Goal: Task Accomplishment & Management: Use online tool/utility

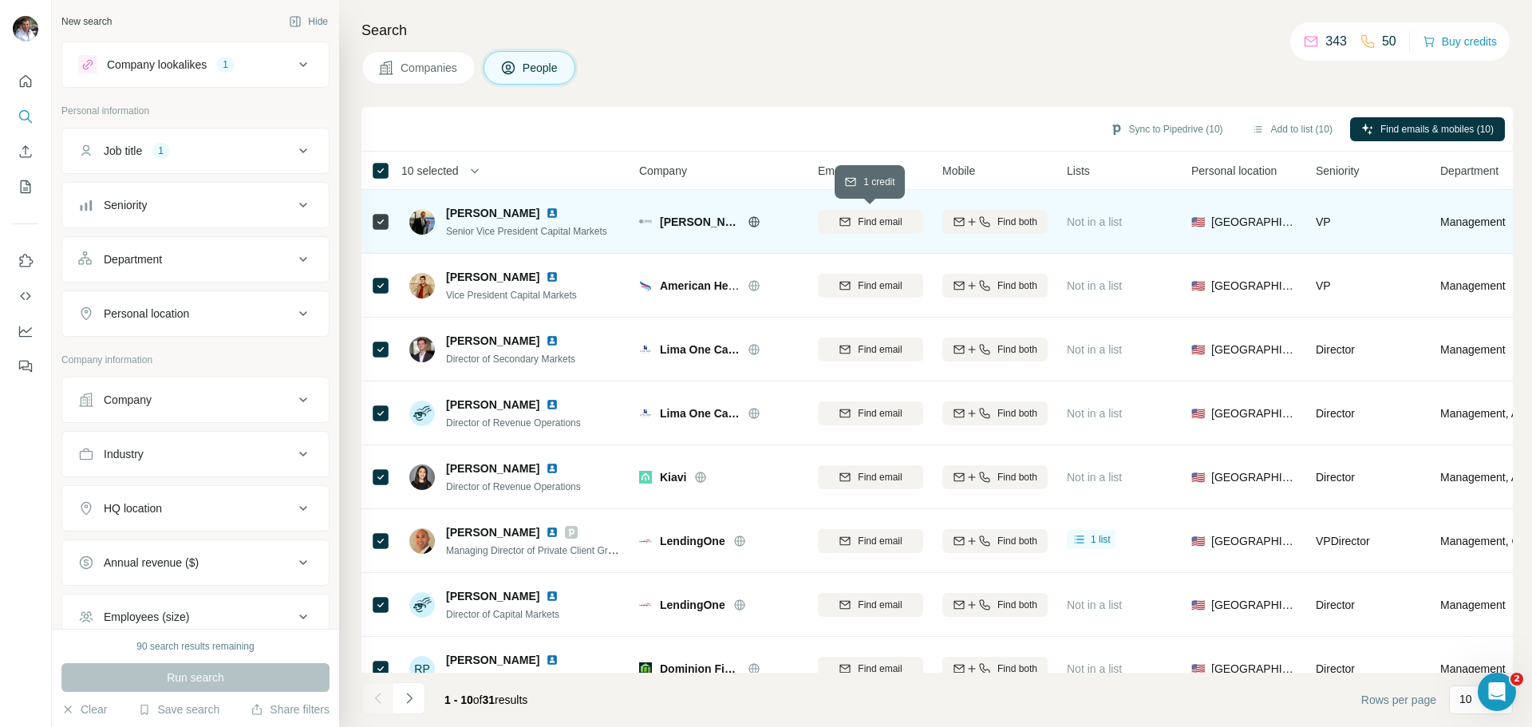
click at [890, 223] on span "Find email" at bounding box center [880, 222] width 44 height 14
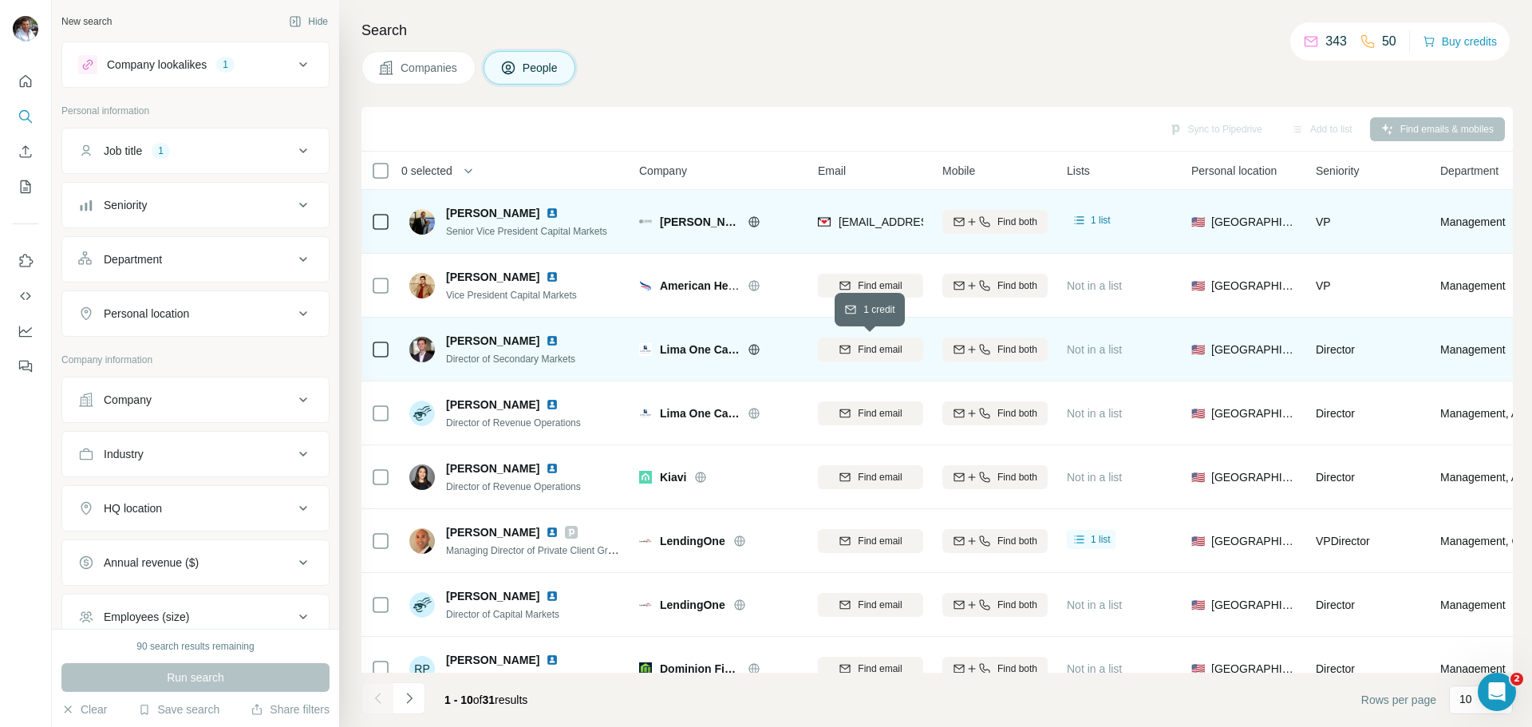
click at [873, 355] on span "Find email" at bounding box center [880, 349] width 44 height 14
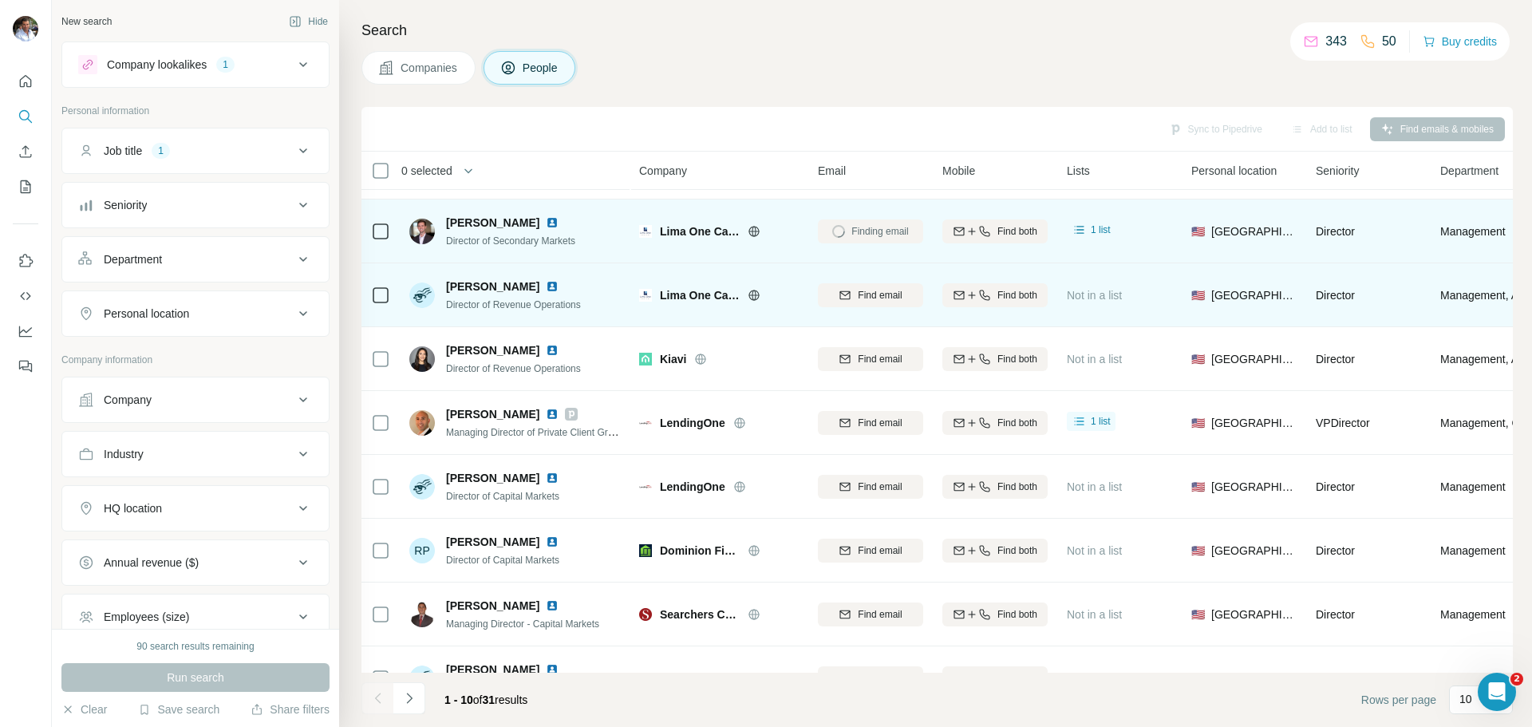
scroll to position [119, 0]
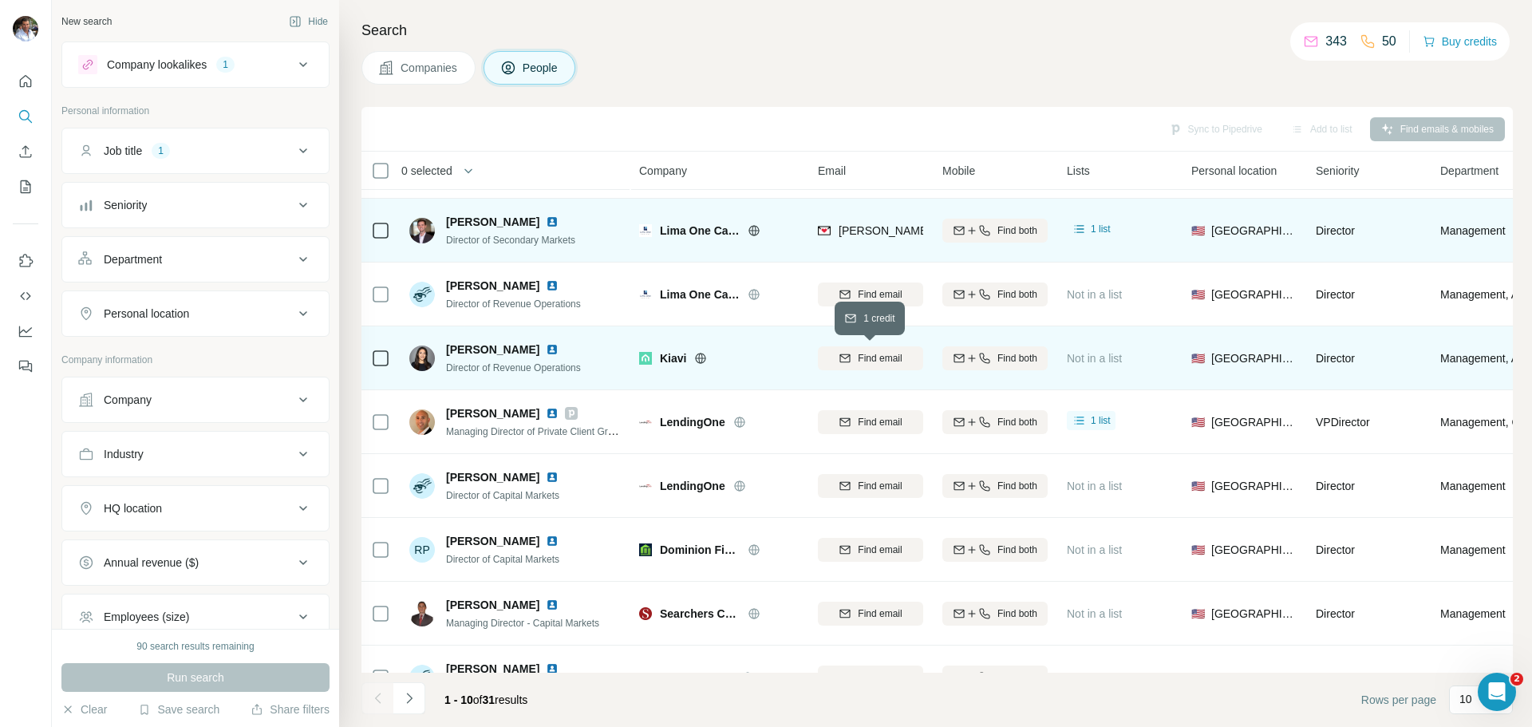
click at [862, 358] on span "Find email" at bounding box center [880, 358] width 44 height 14
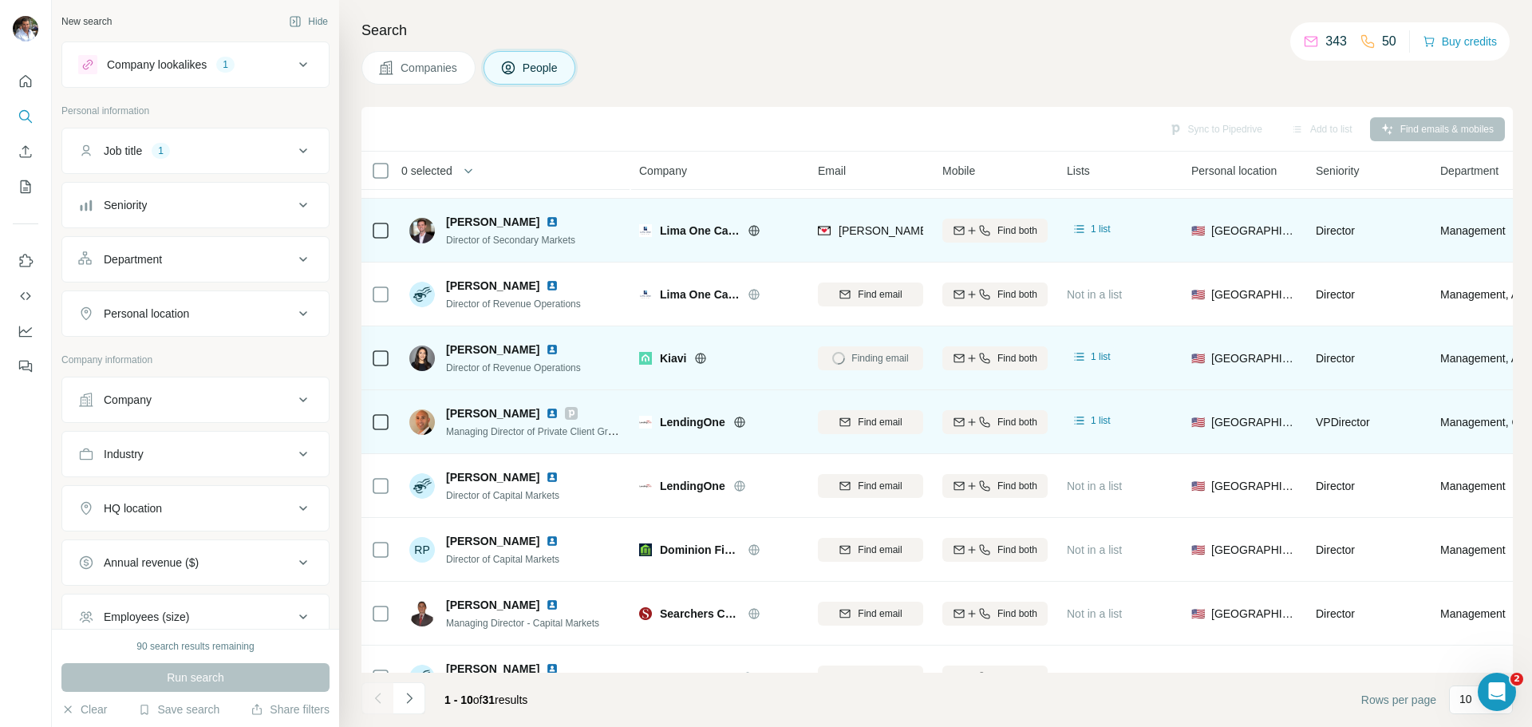
scroll to position [164, 0]
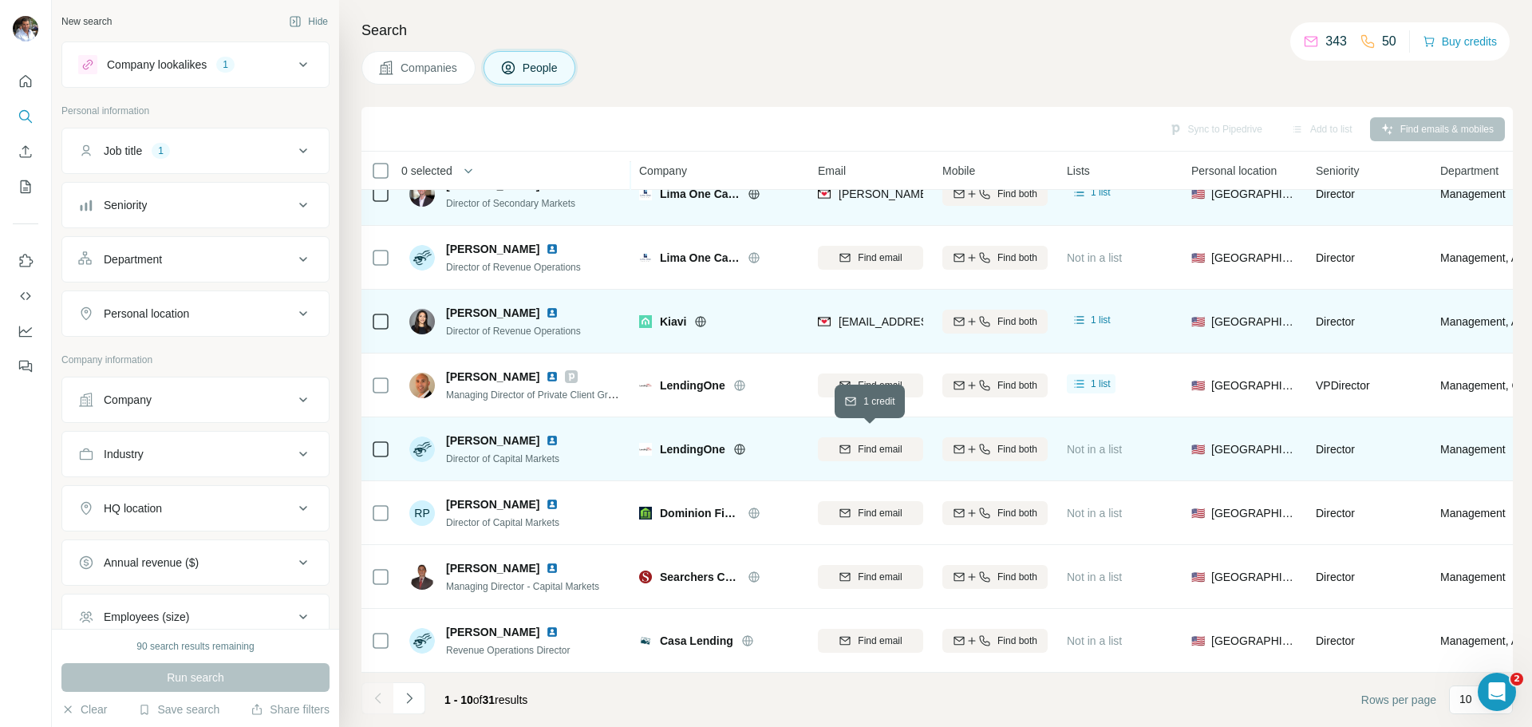
click at [863, 444] on span "Find email" at bounding box center [880, 449] width 44 height 14
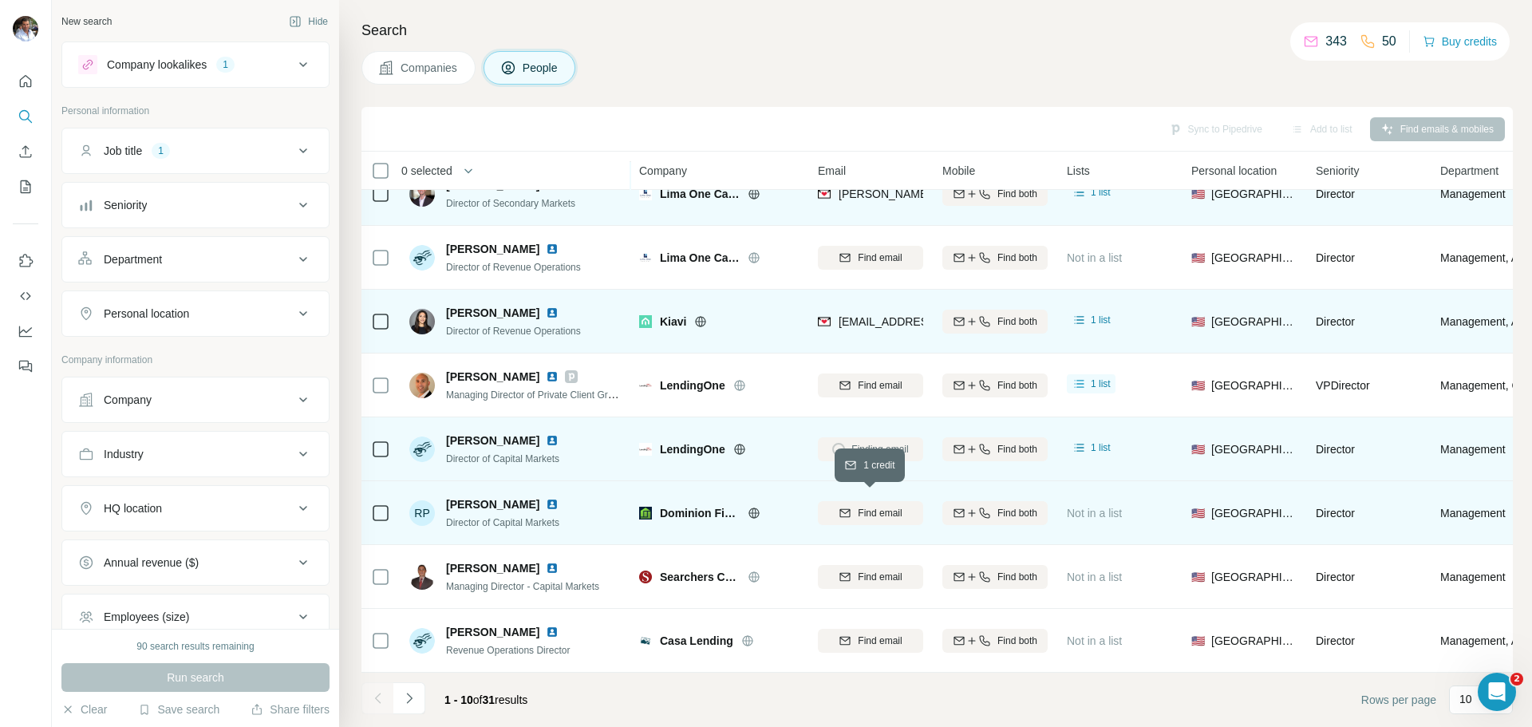
click at [862, 508] on span "Find email" at bounding box center [880, 513] width 44 height 14
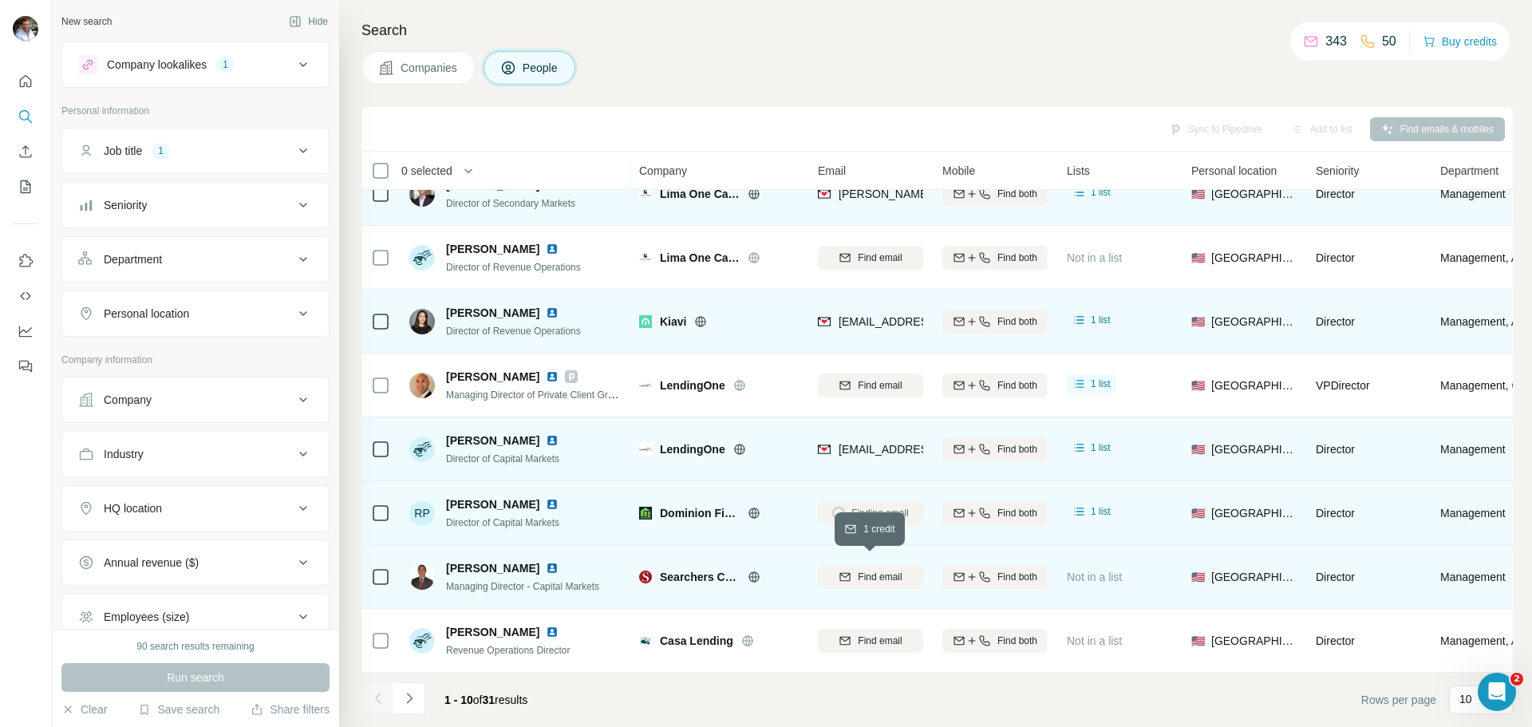
click at [867, 576] on button "Find email" at bounding box center [870, 577] width 105 height 24
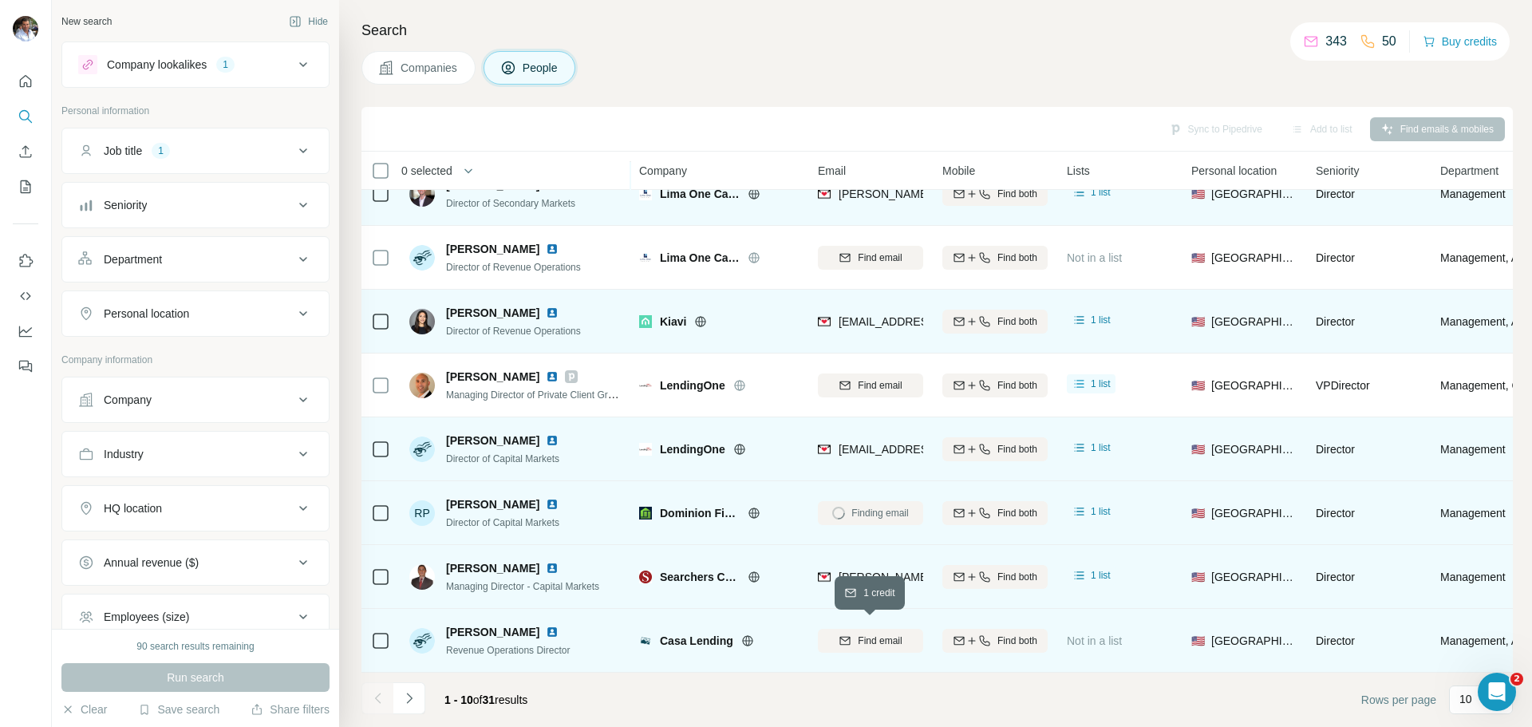
click at [870, 637] on span "Find email" at bounding box center [880, 641] width 44 height 14
click at [409, 703] on icon "Navigate to next page" at bounding box center [409, 698] width 16 height 16
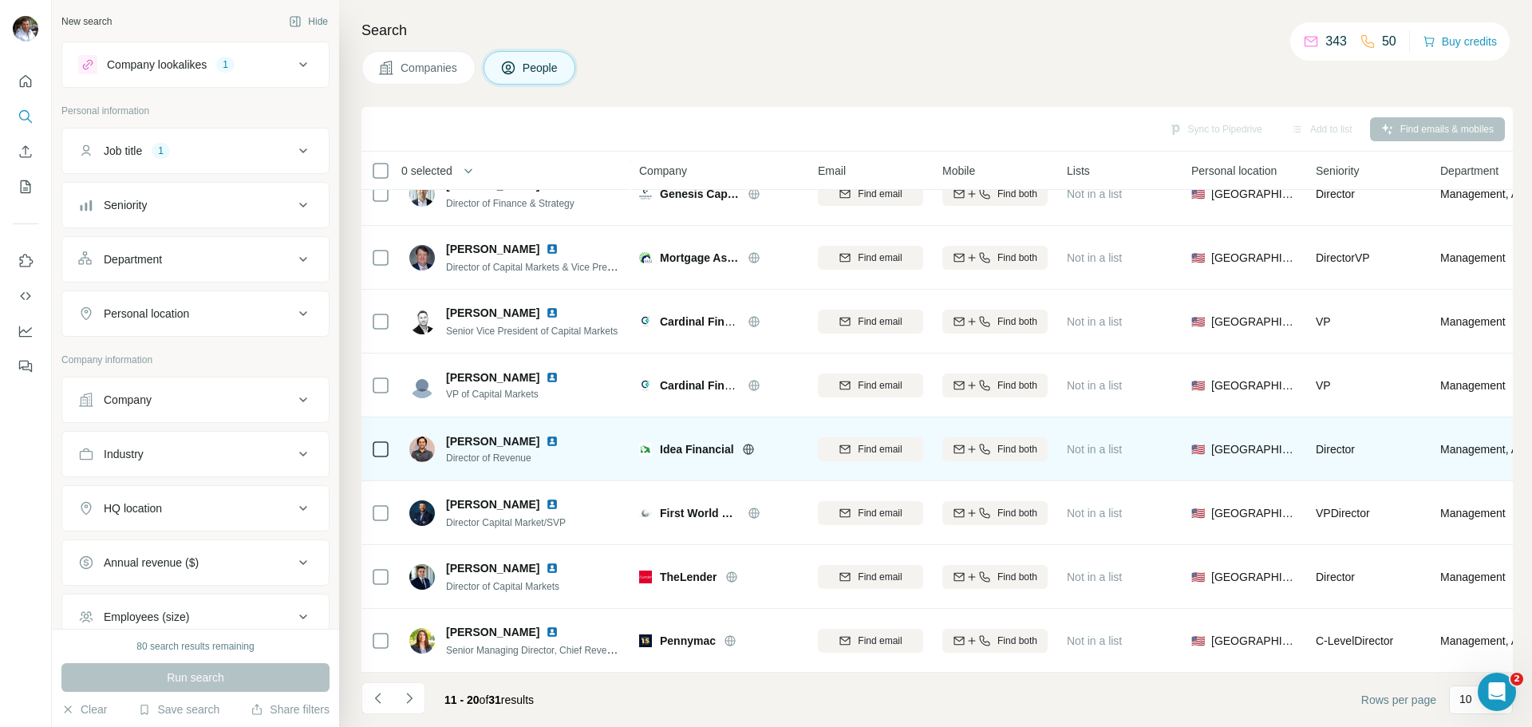
scroll to position [0, 0]
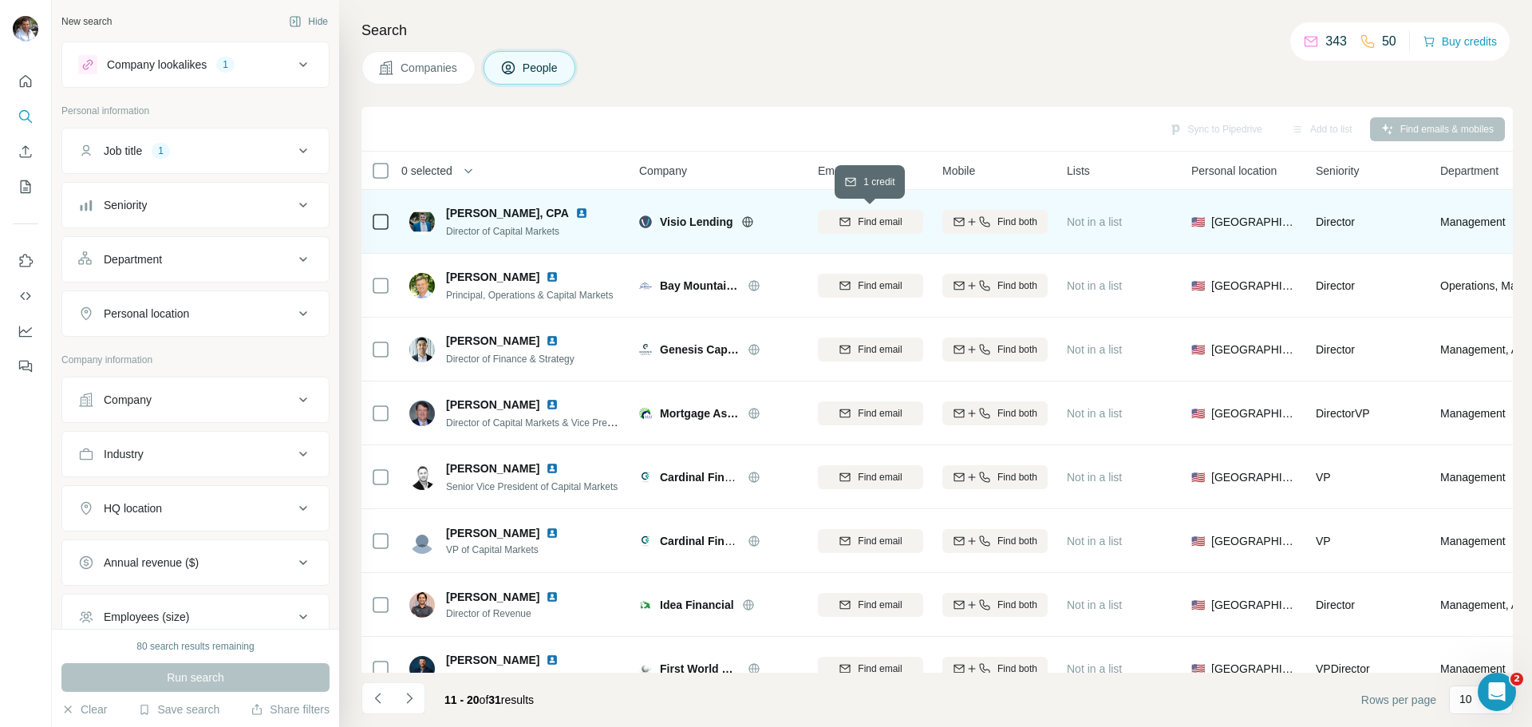
click at [890, 223] on span "Find email" at bounding box center [880, 222] width 44 height 14
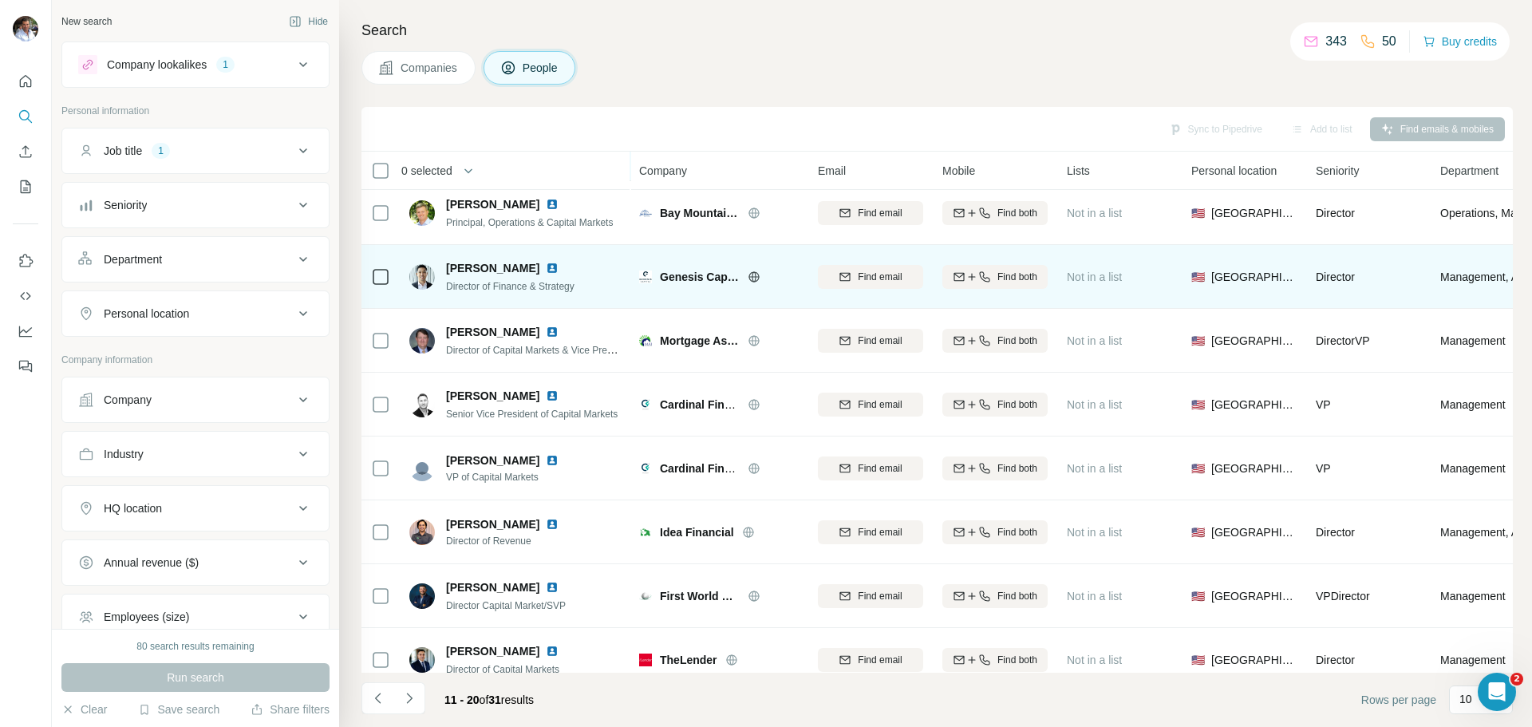
scroll to position [73, 0]
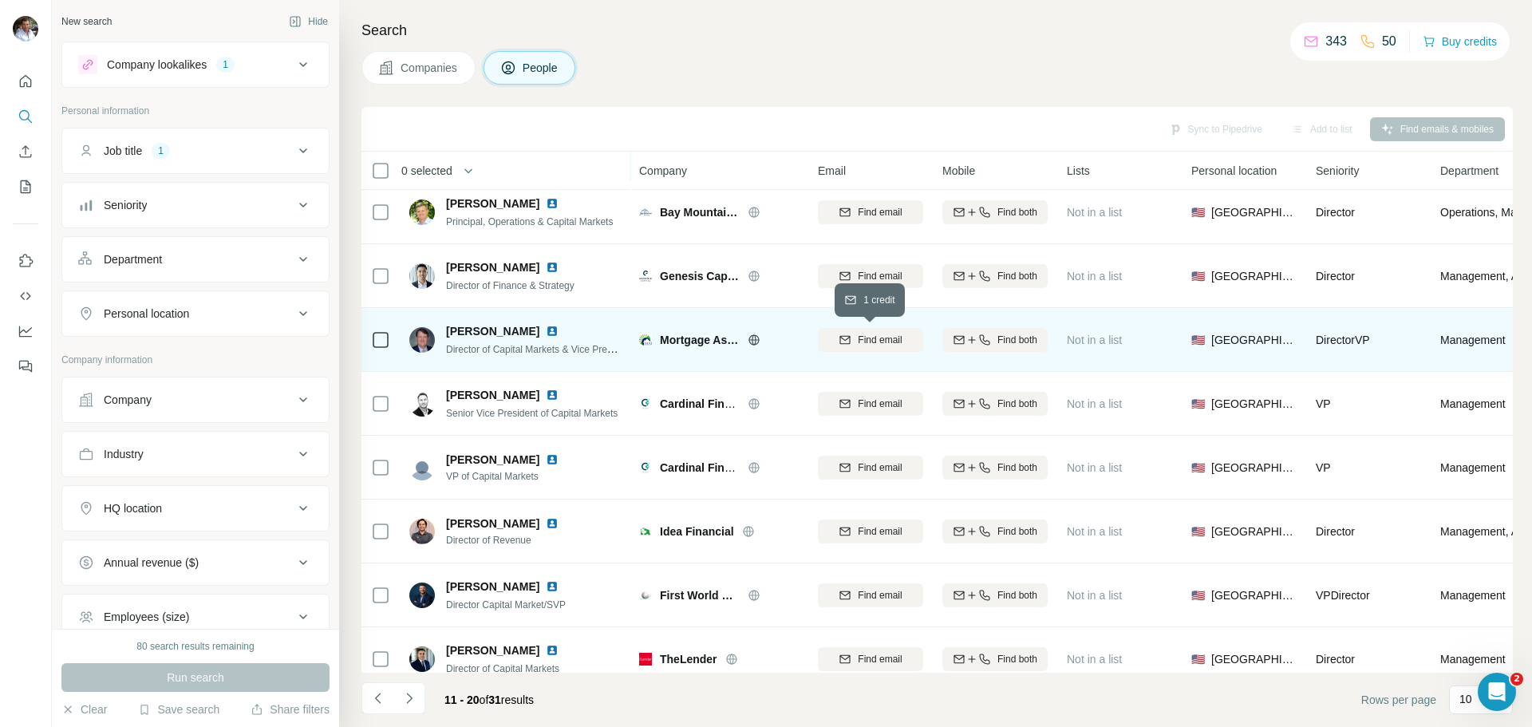
click at [869, 341] on span "Find email" at bounding box center [880, 340] width 44 height 14
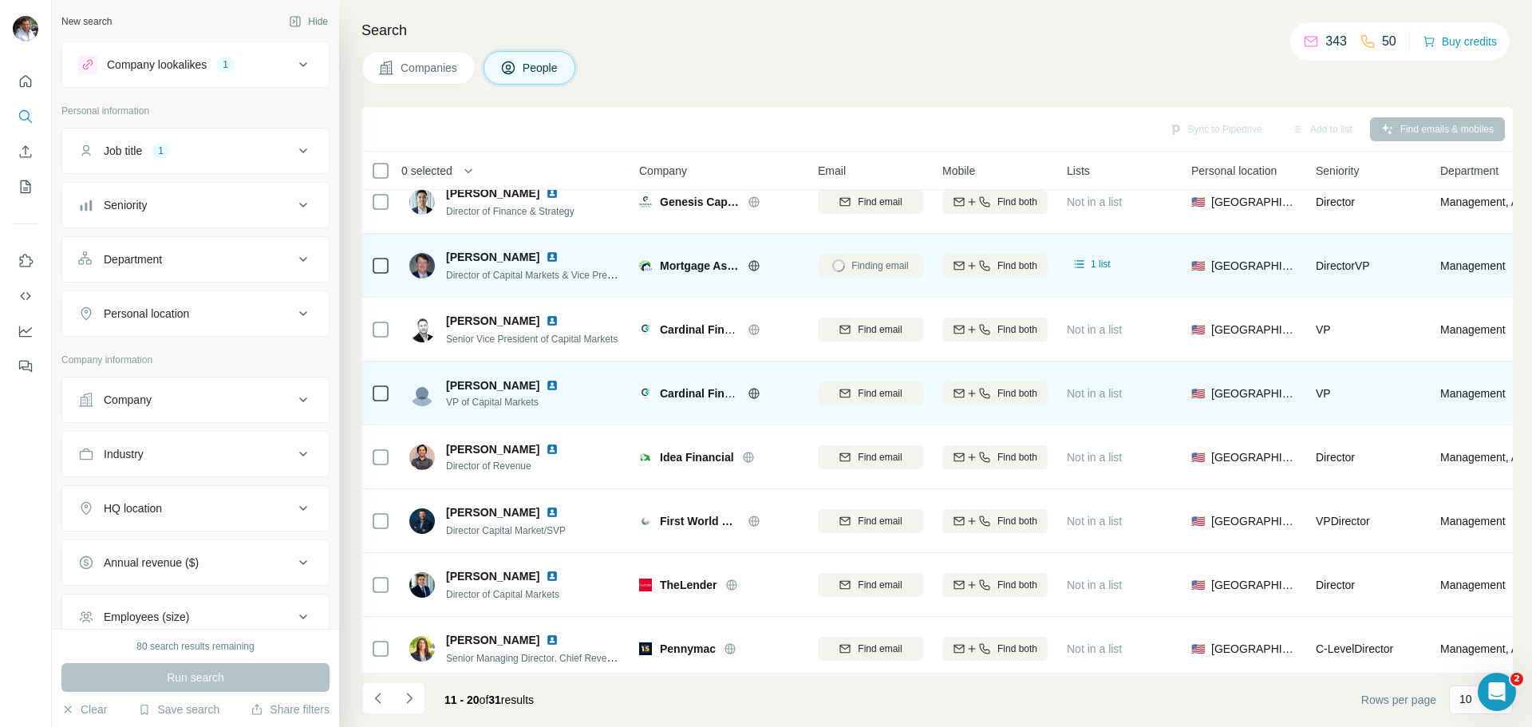
scroll to position [164, 0]
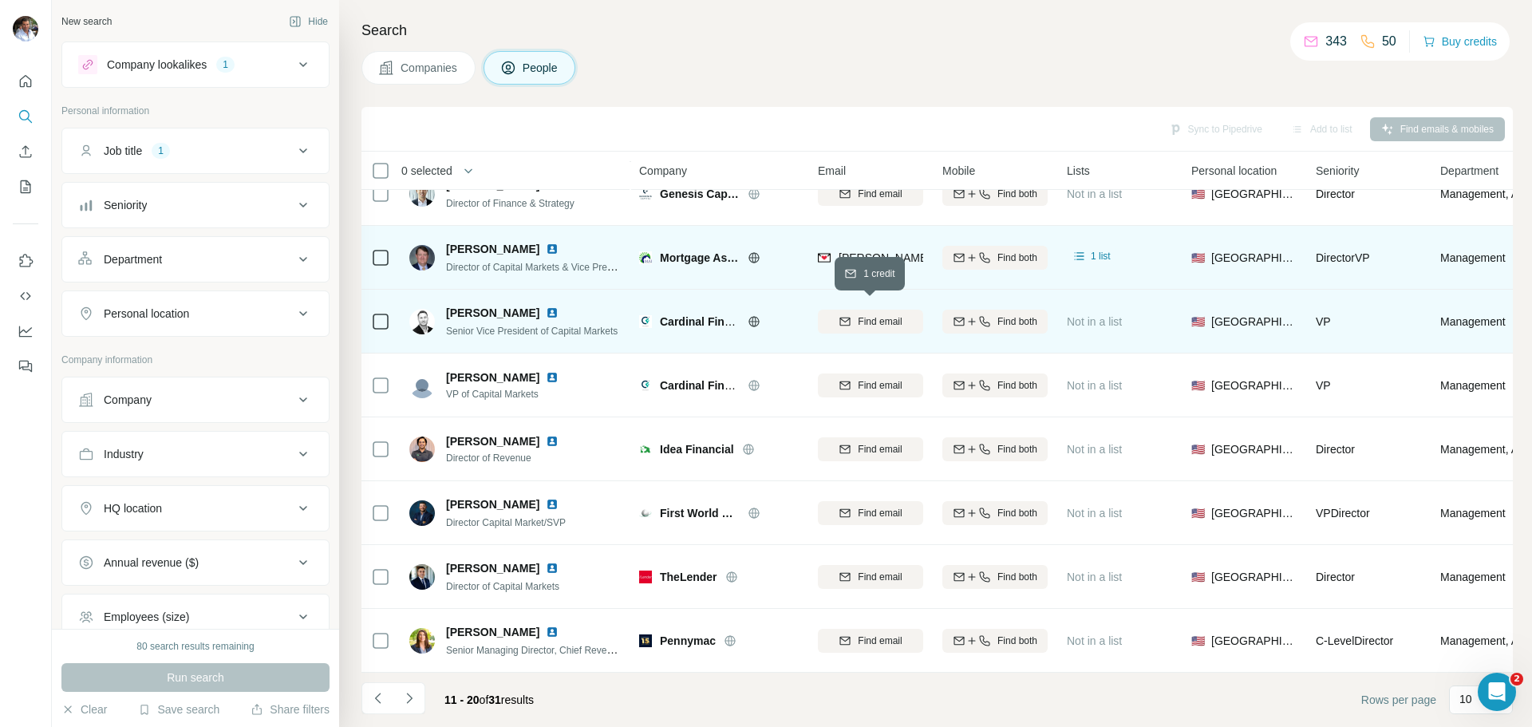
click at [866, 314] on span "Find email" at bounding box center [880, 321] width 44 height 14
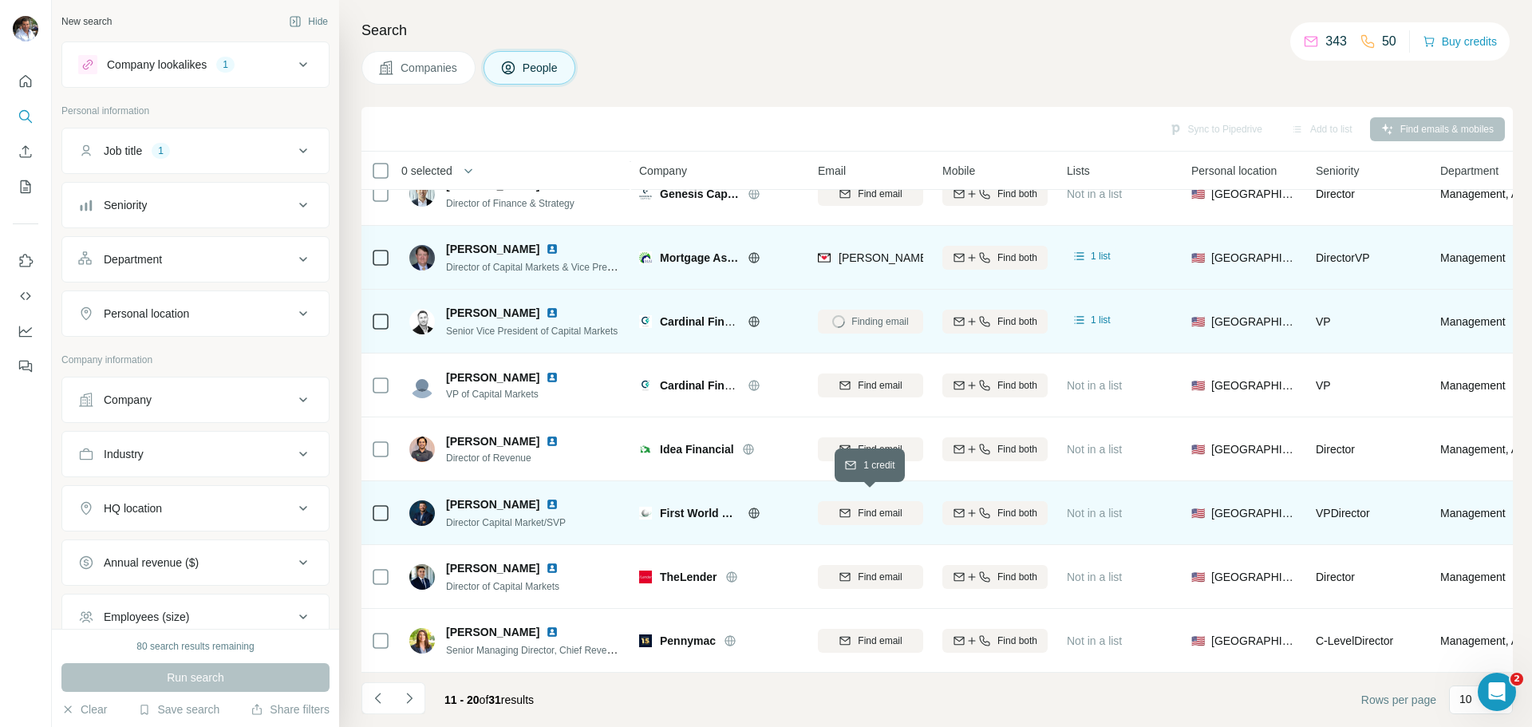
click at [863, 511] on span "Find email" at bounding box center [880, 513] width 44 height 14
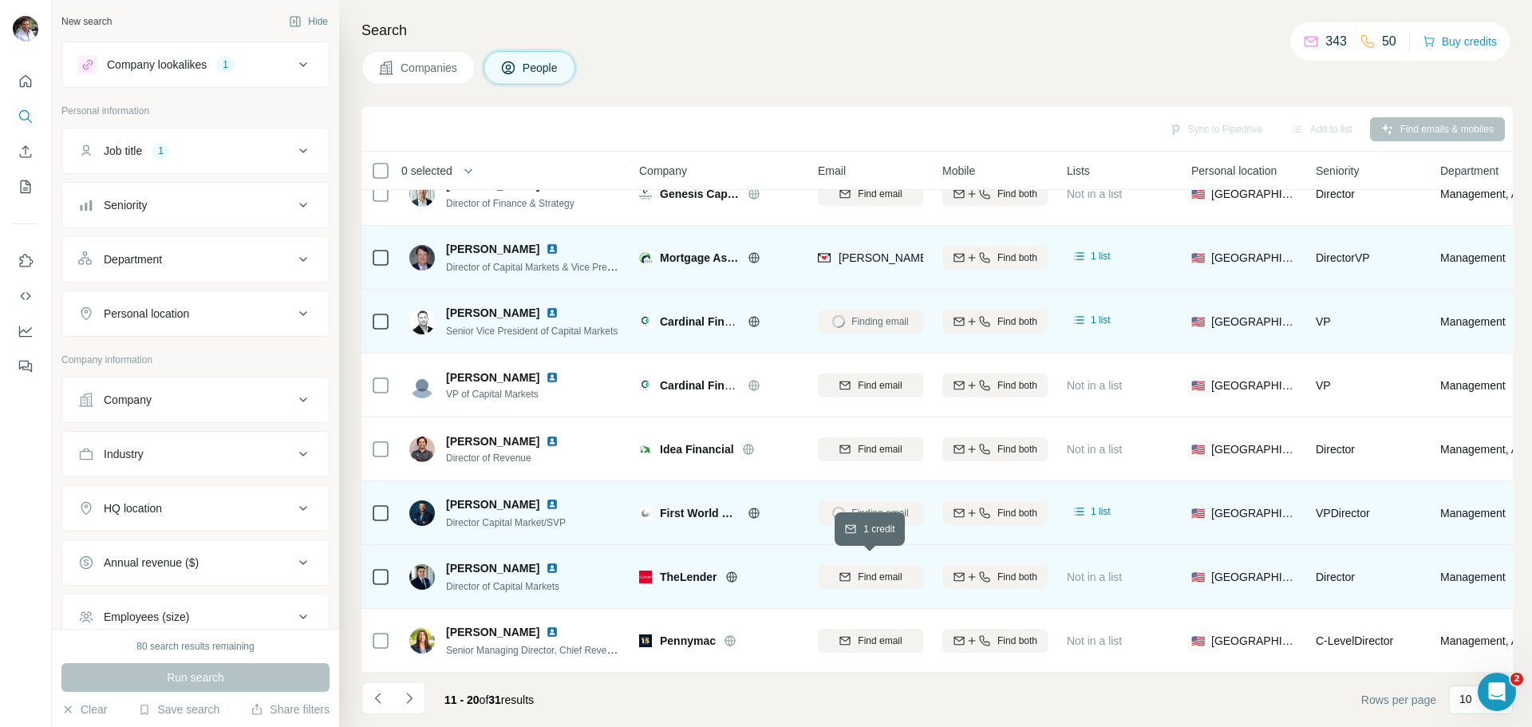
click at [868, 572] on span "Find email" at bounding box center [880, 577] width 44 height 14
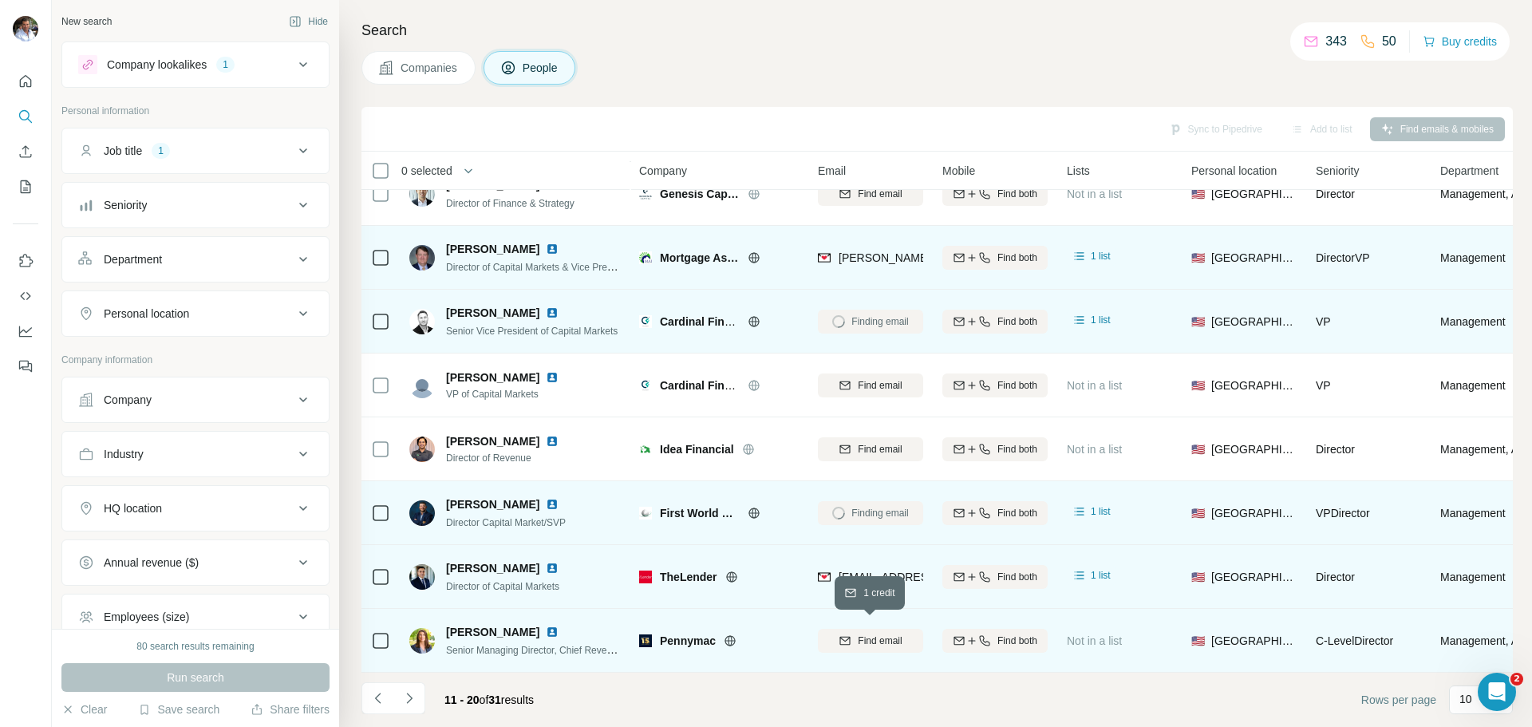
click at [867, 635] on span "Find email" at bounding box center [880, 641] width 44 height 14
click at [411, 699] on icon "Navigate to next page" at bounding box center [409, 698] width 6 height 10
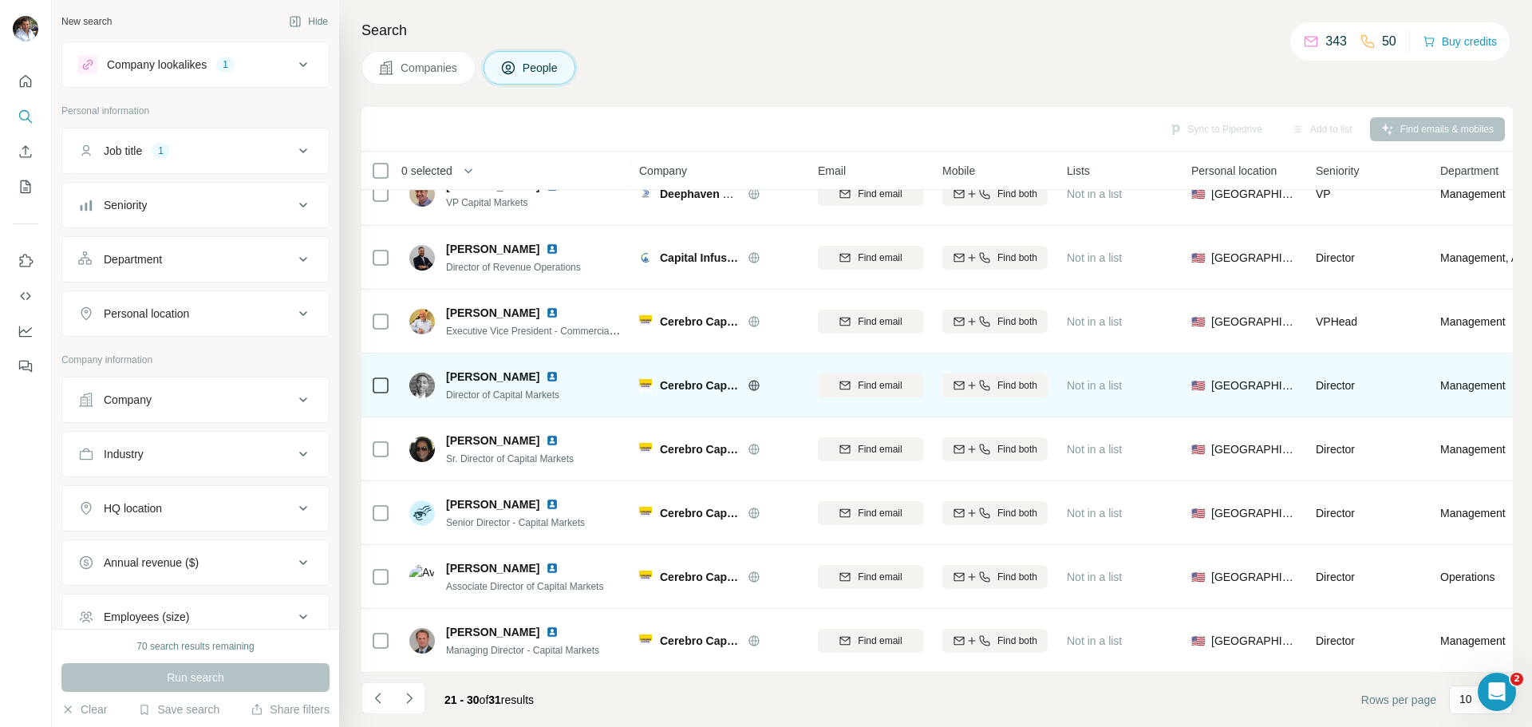
scroll to position [0, 0]
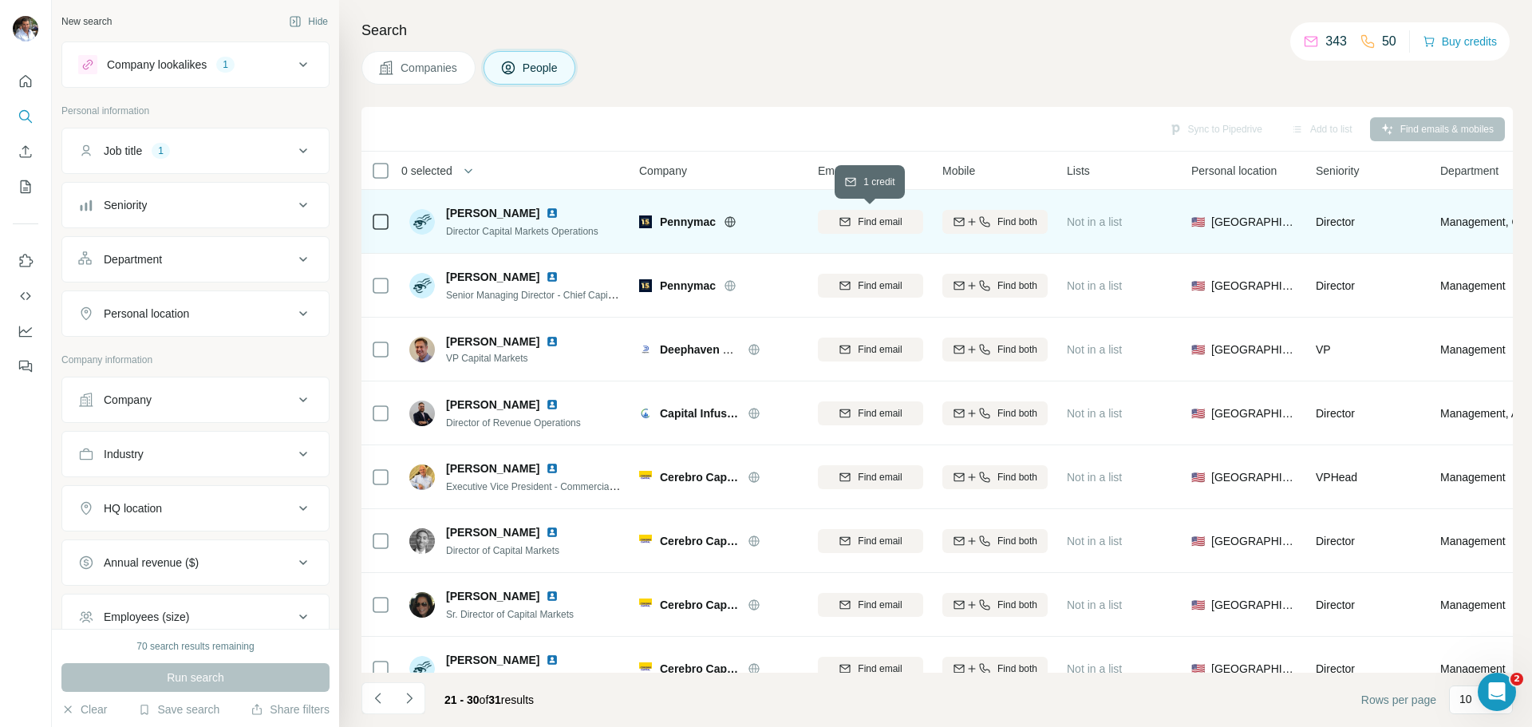
click at [875, 219] on span "Find email" at bounding box center [880, 222] width 44 height 14
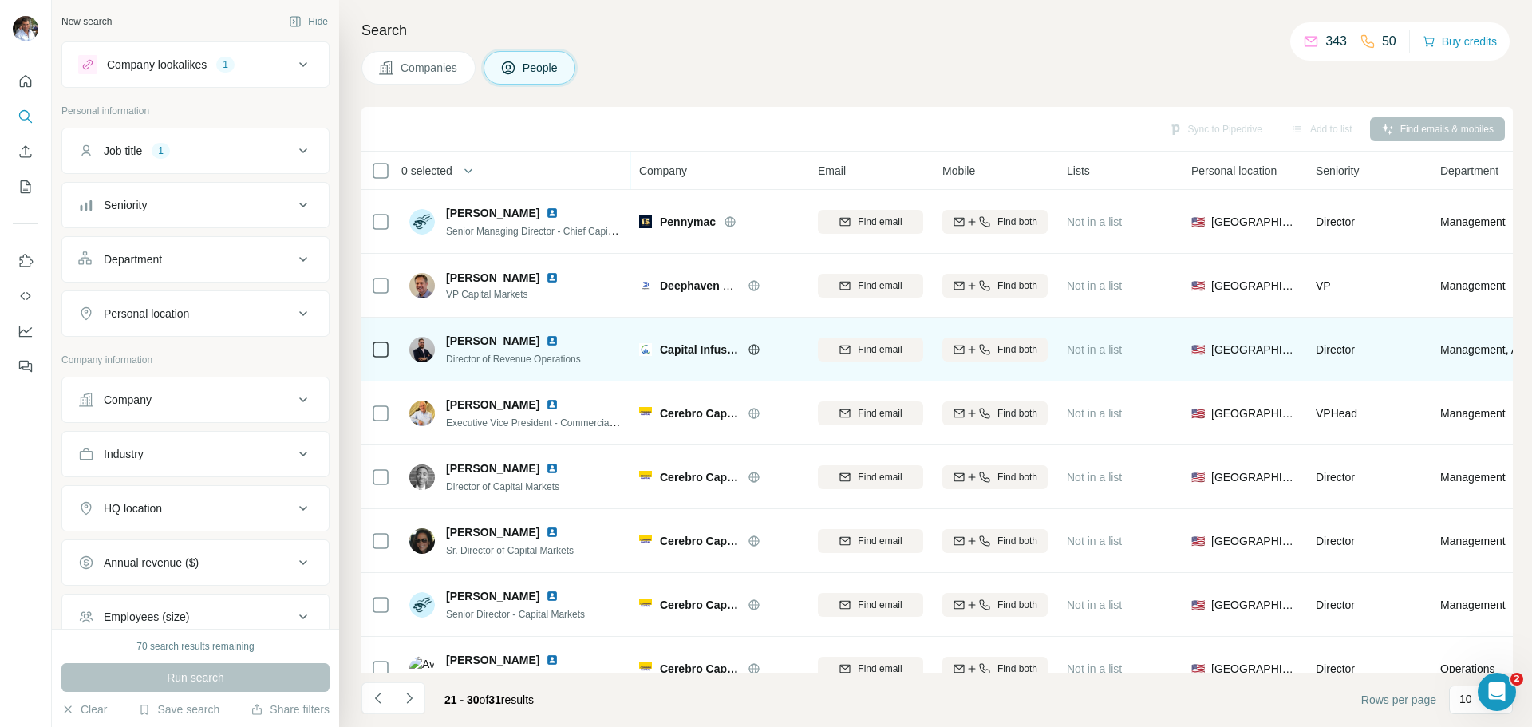
scroll to position [80, 0]
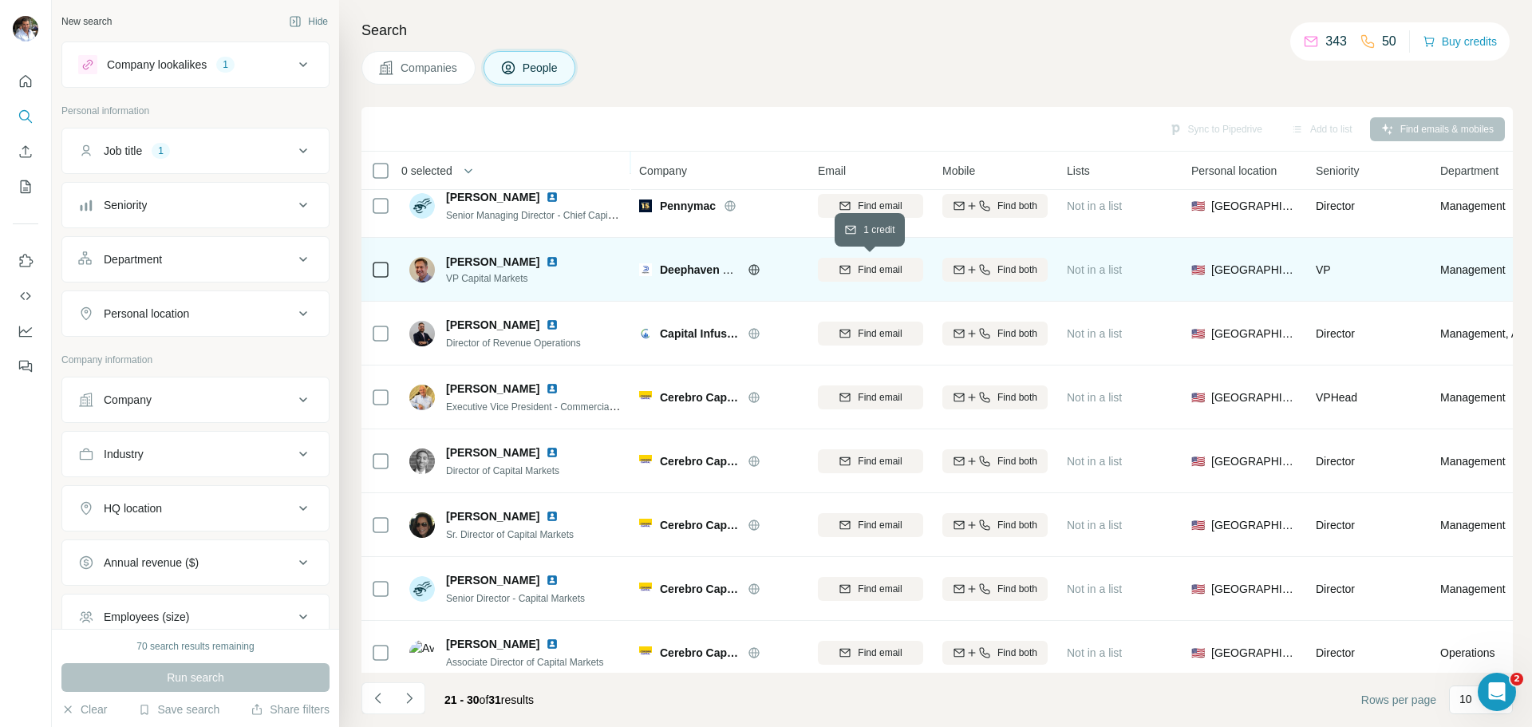
click at [869, 269] on span "Find email" at bounding box center [880, 270] width 44 height 14
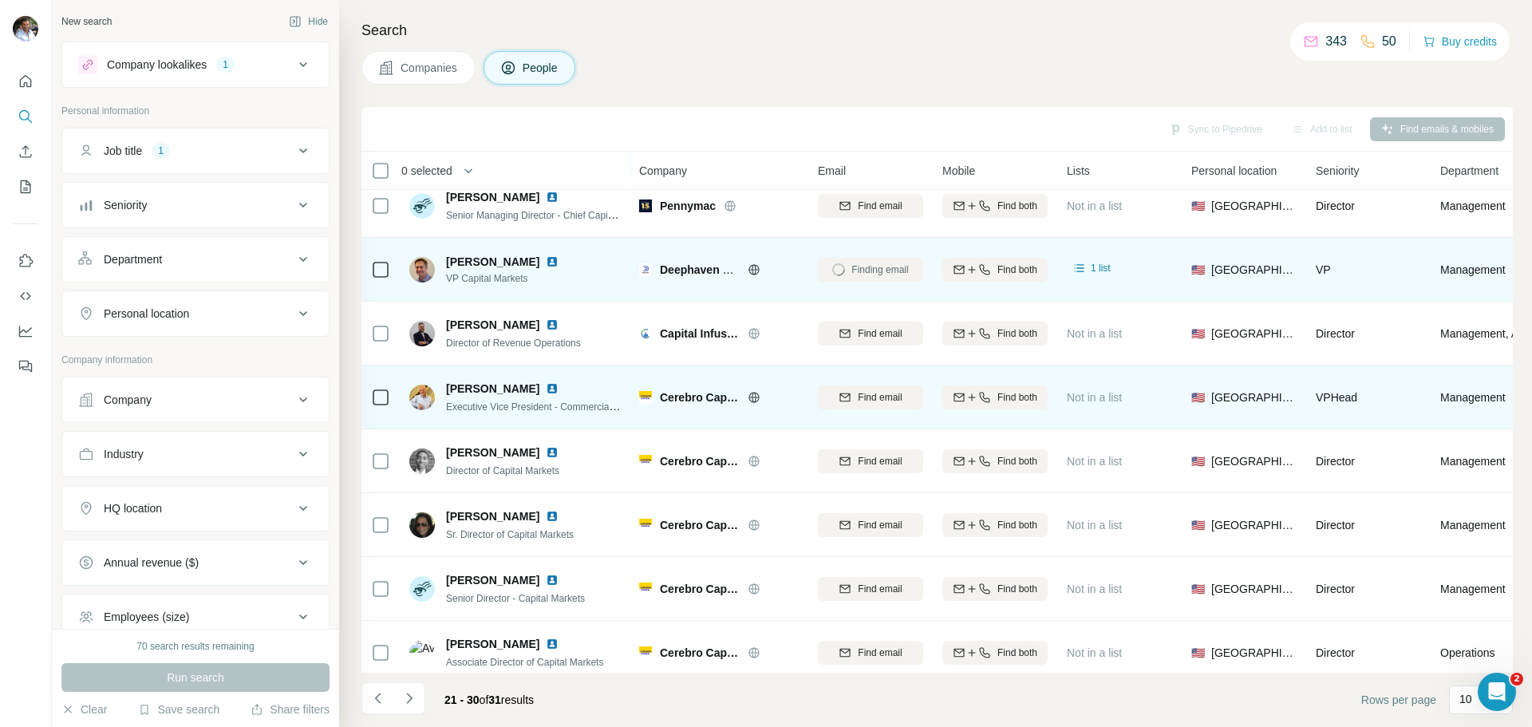
scroll to position [164, 0]
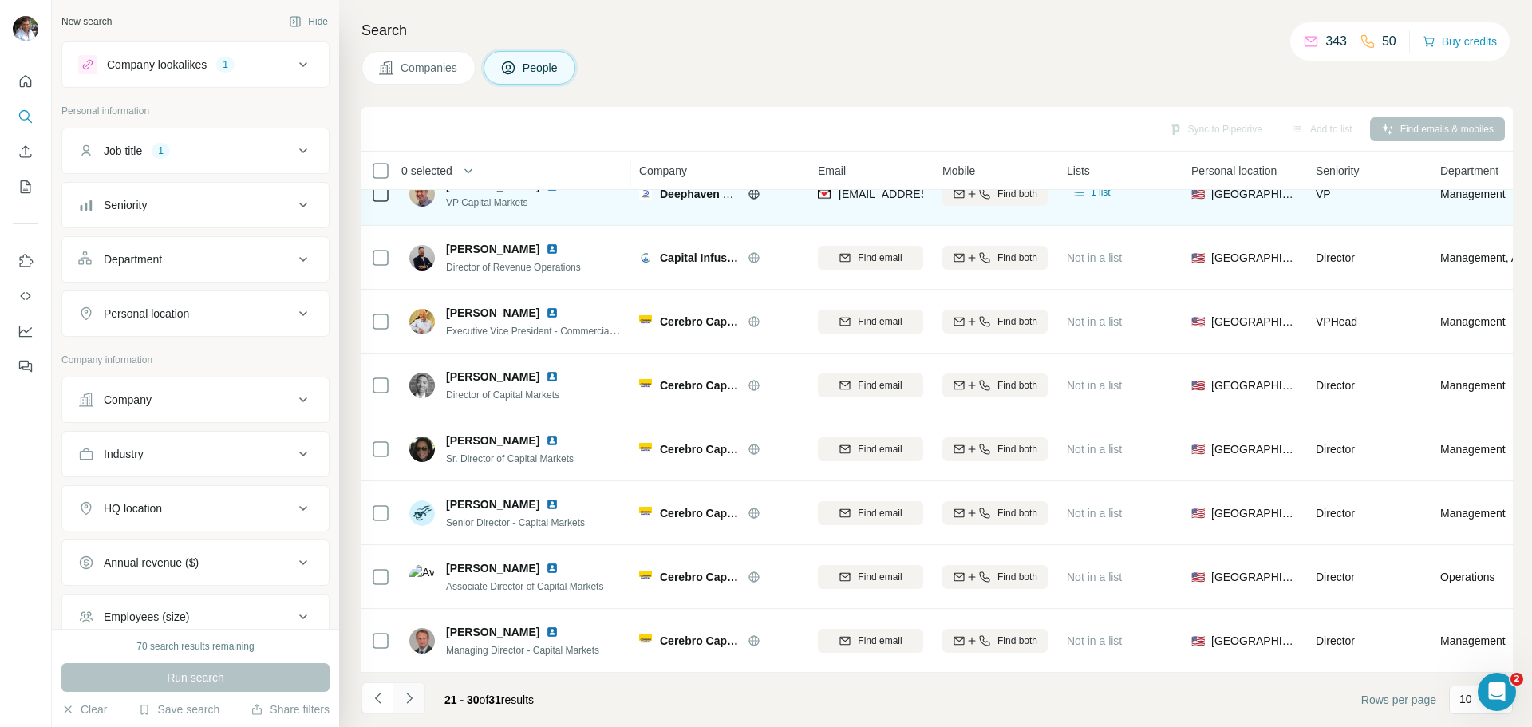
click at [413, 699] on icon "Navigate to next page" at bounding box center [409, 698] width 16 height 16
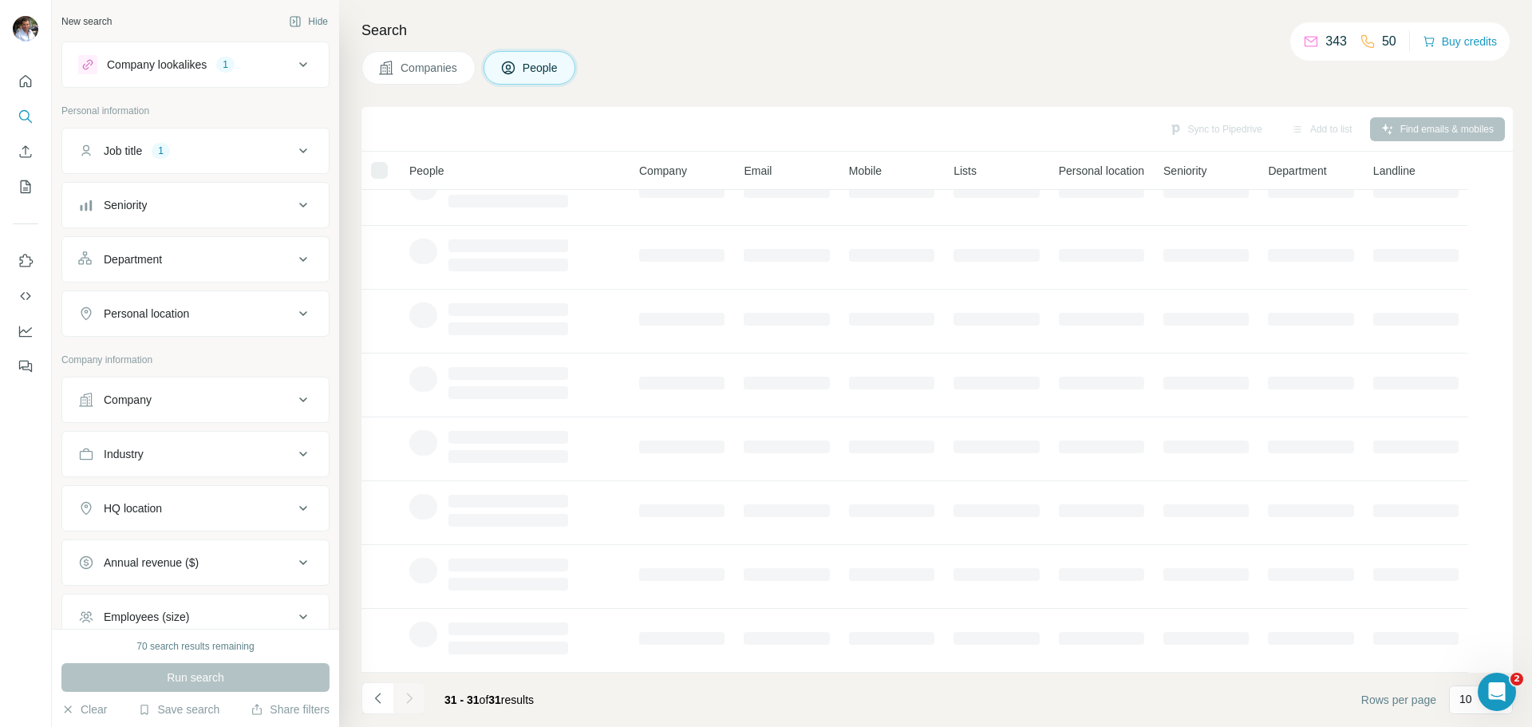
scroll to position [0, 0]
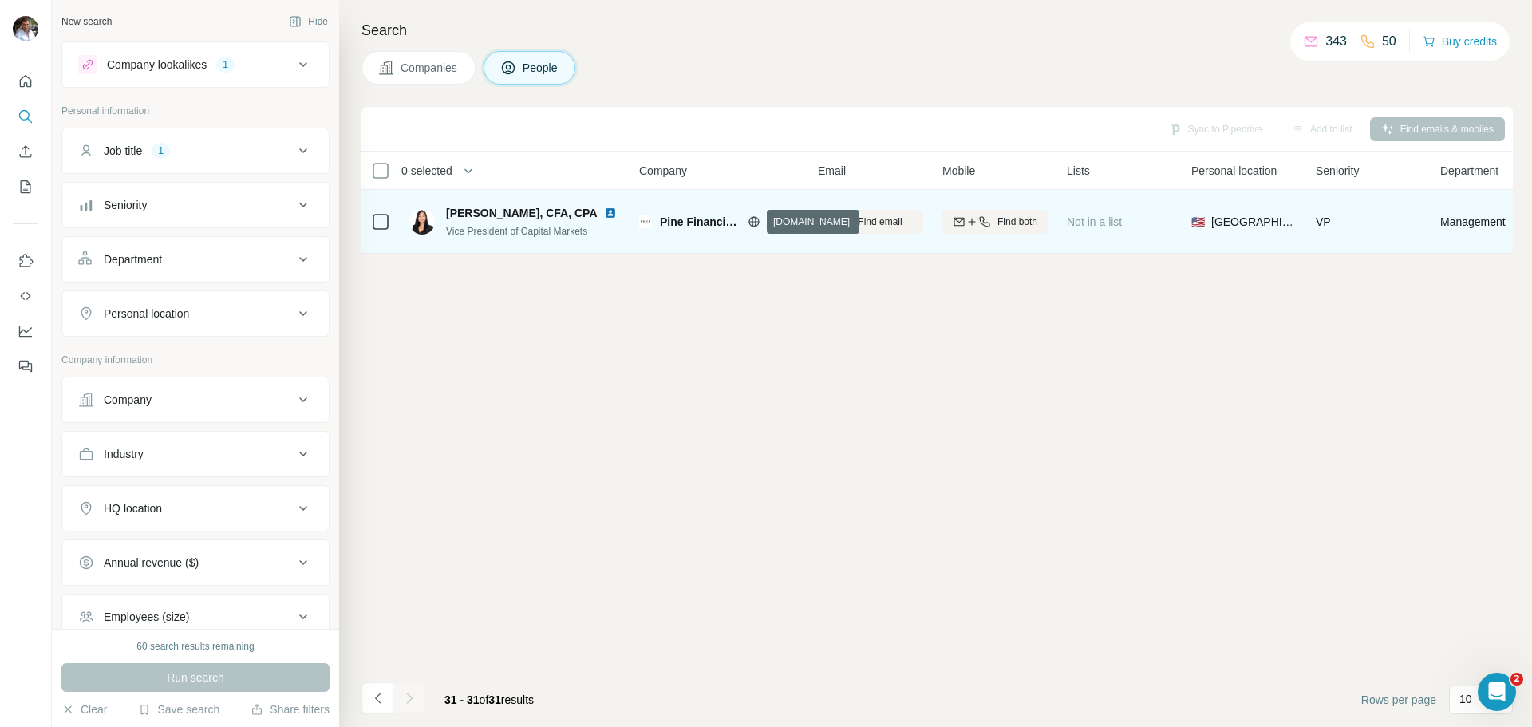
click at [754, 222] on icon at bounding box center [754, 221] width 10 height 1
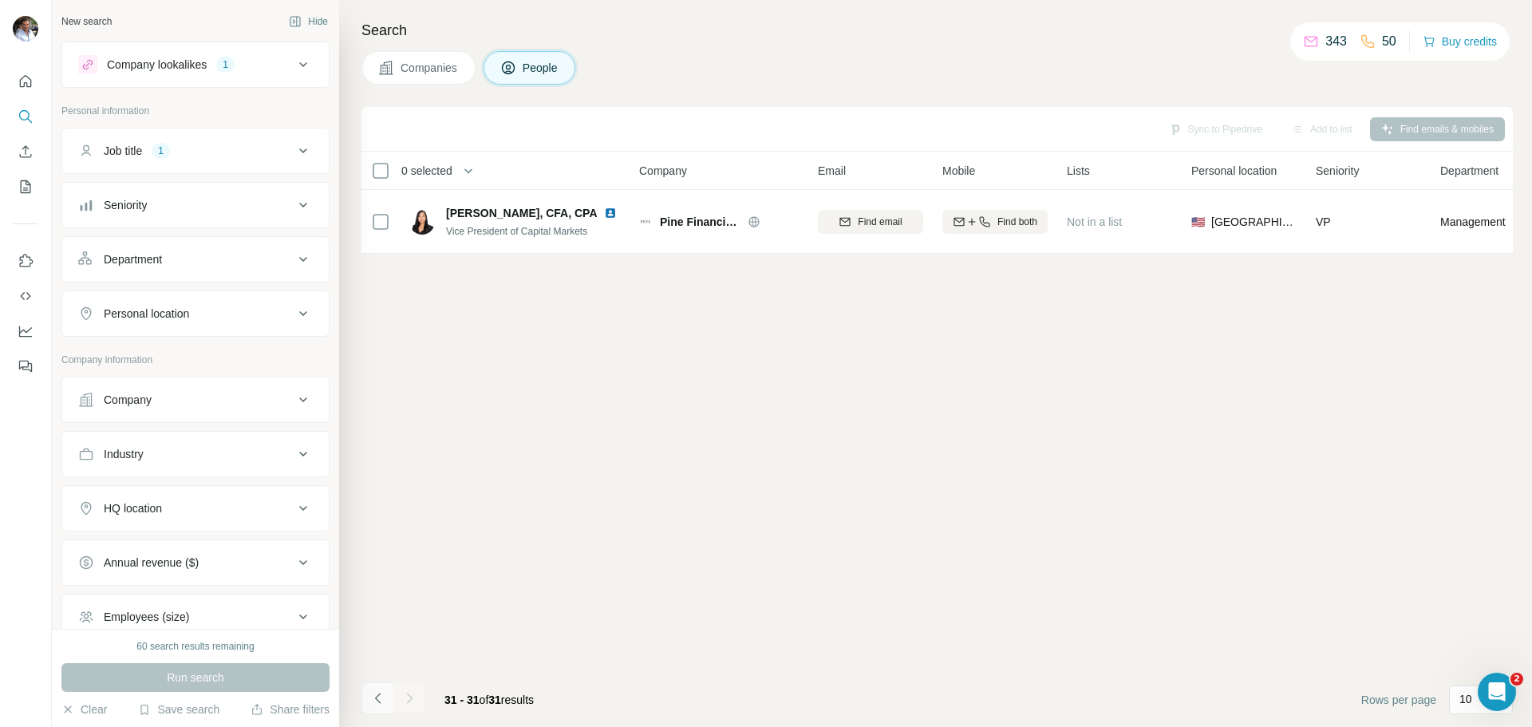
click at [373, 697] on icon "Navigate to previous page" at bounding box center [378, 698] width 16 height 16
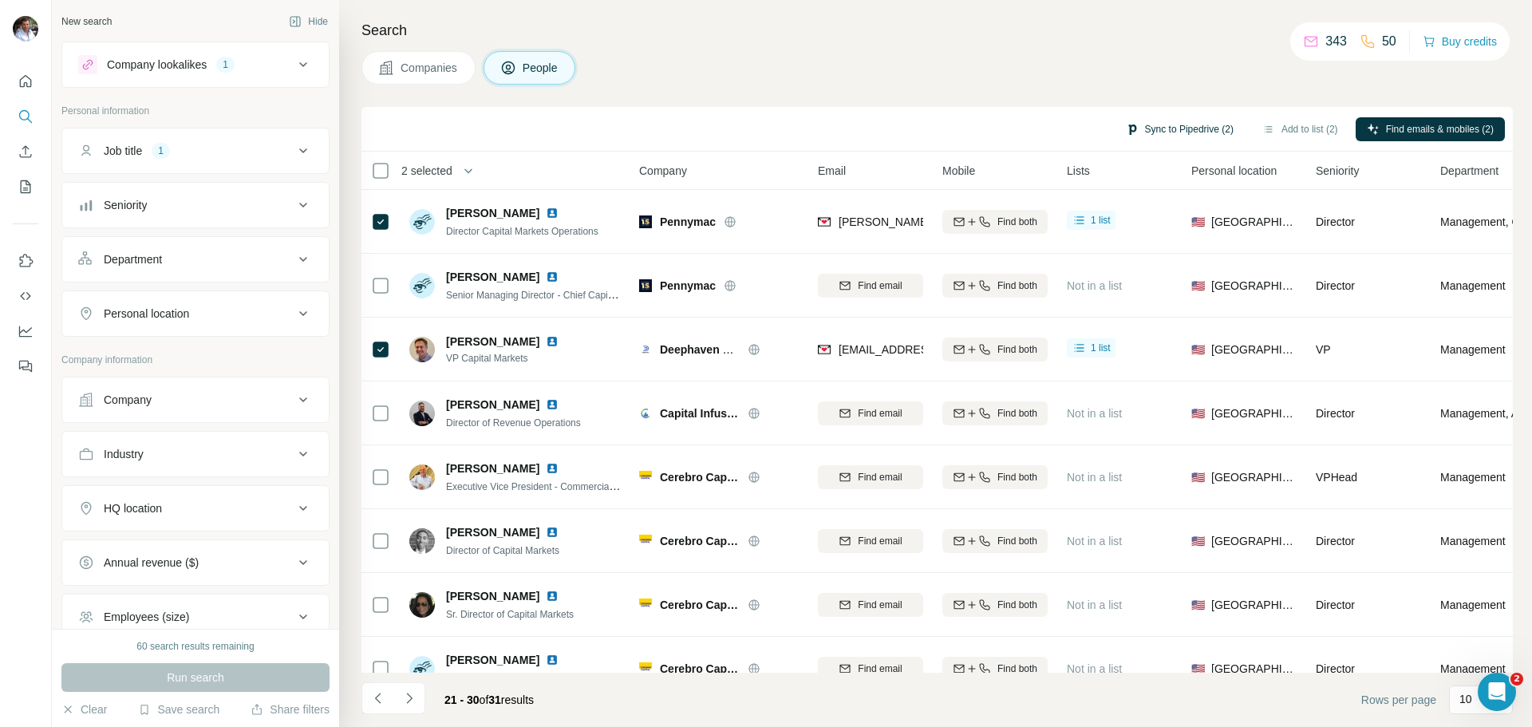
click at [1165, 132] on button "Sync to Pipedrive (2)" at bounding box center [1180, 129] width 130 height 24
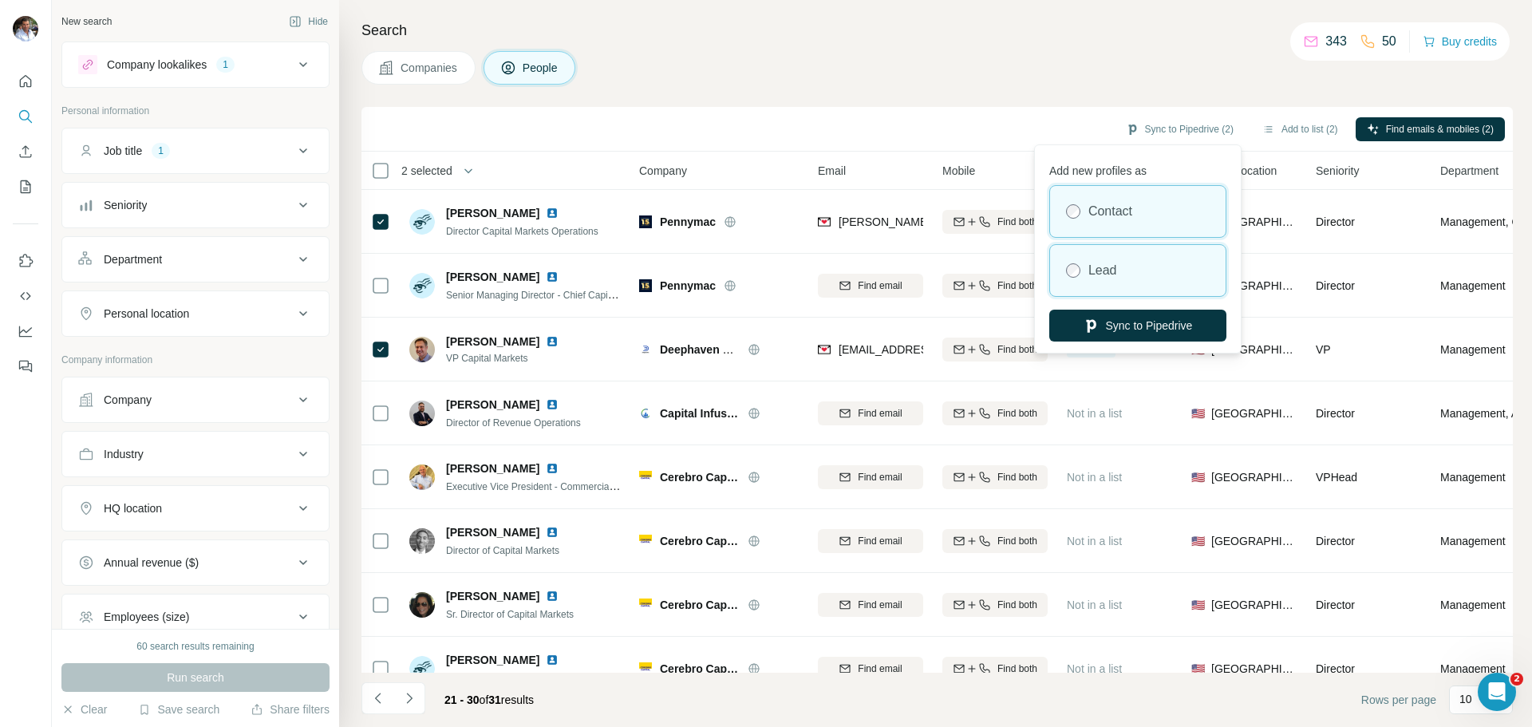
click at [1120, 272] on div "Lead" at bounding box center [1138, 270] width 176 height 51
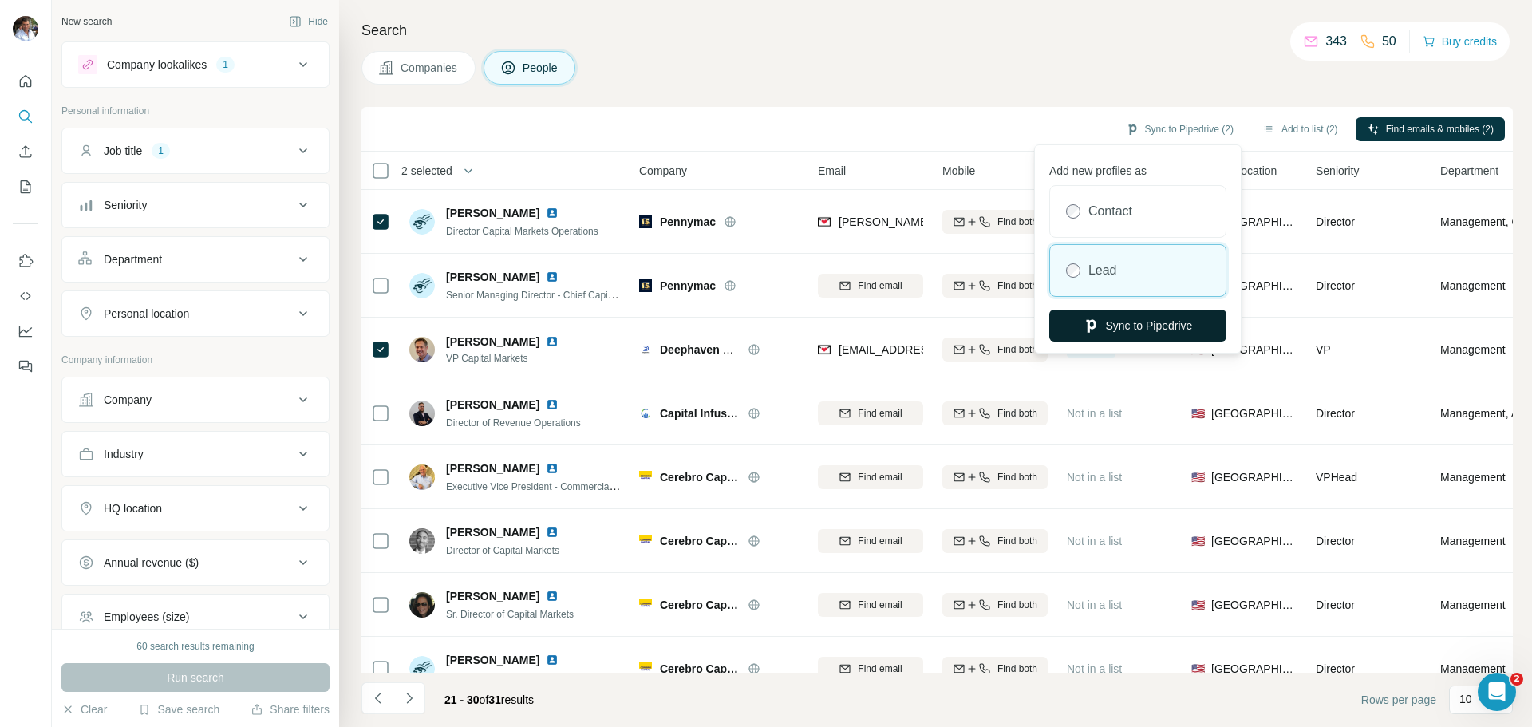
click at [1125, 328] on button "Sync to Pipedrive" at bounding box center [1137, 326] width 177 height 32
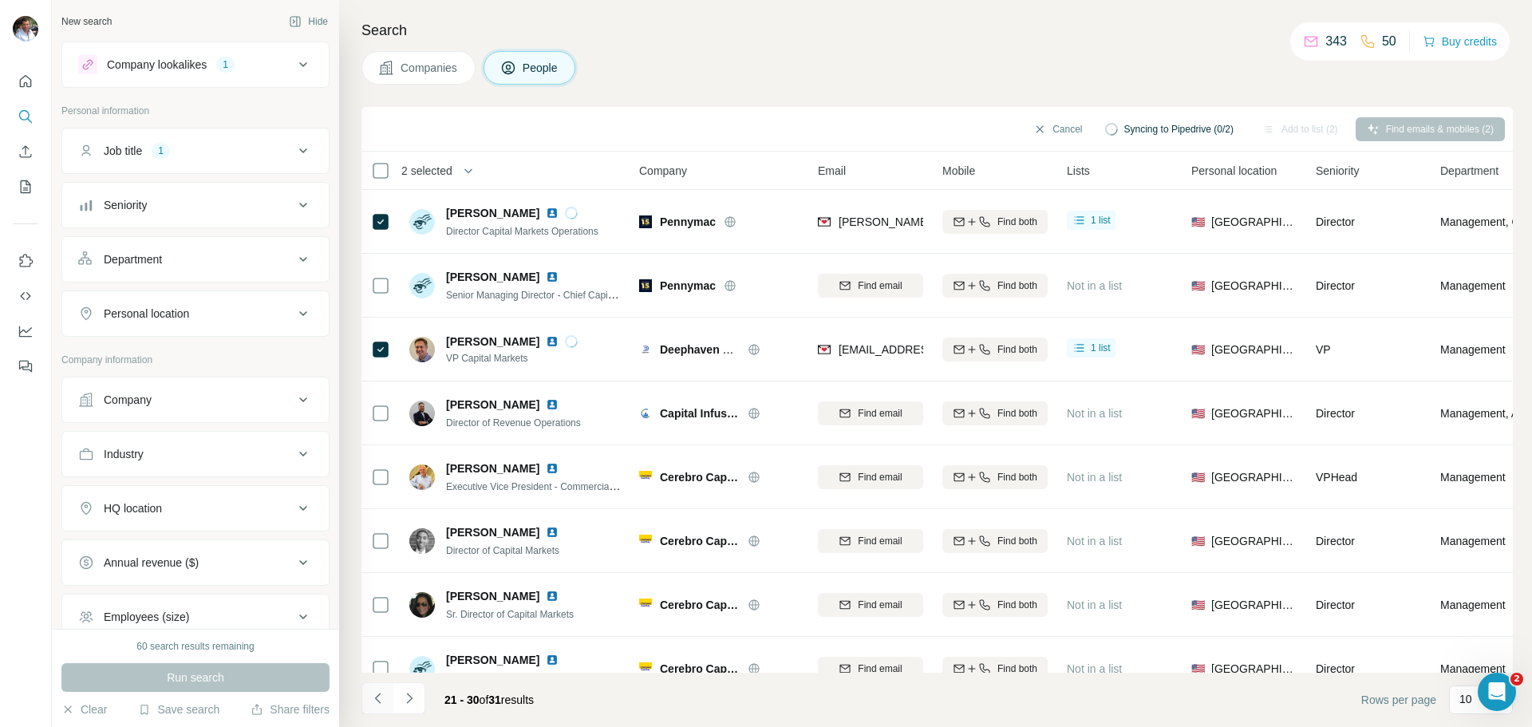
click at [377, 701] on icon "Navigate to previous page" at bounding box center [378, 698] width 16 height 16
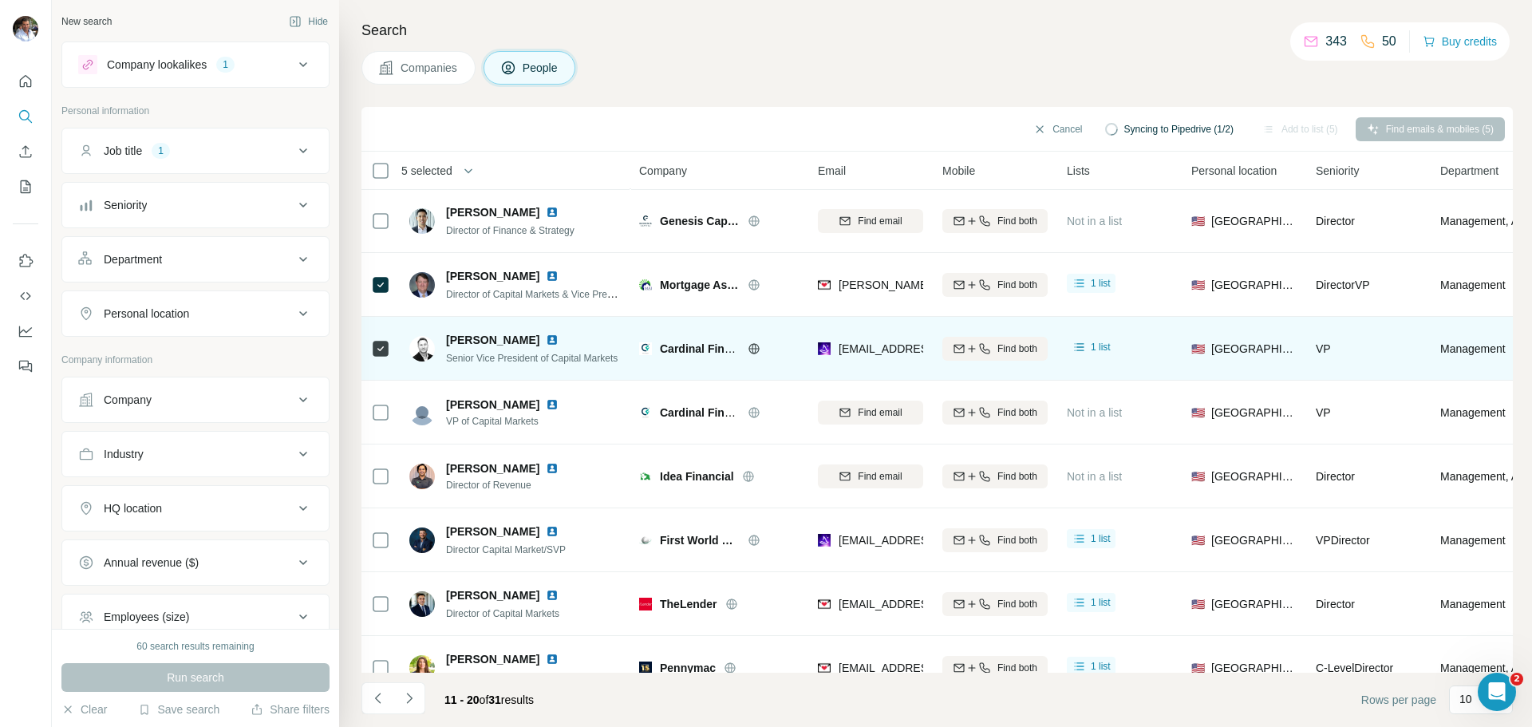
scroll to position [164, 0]
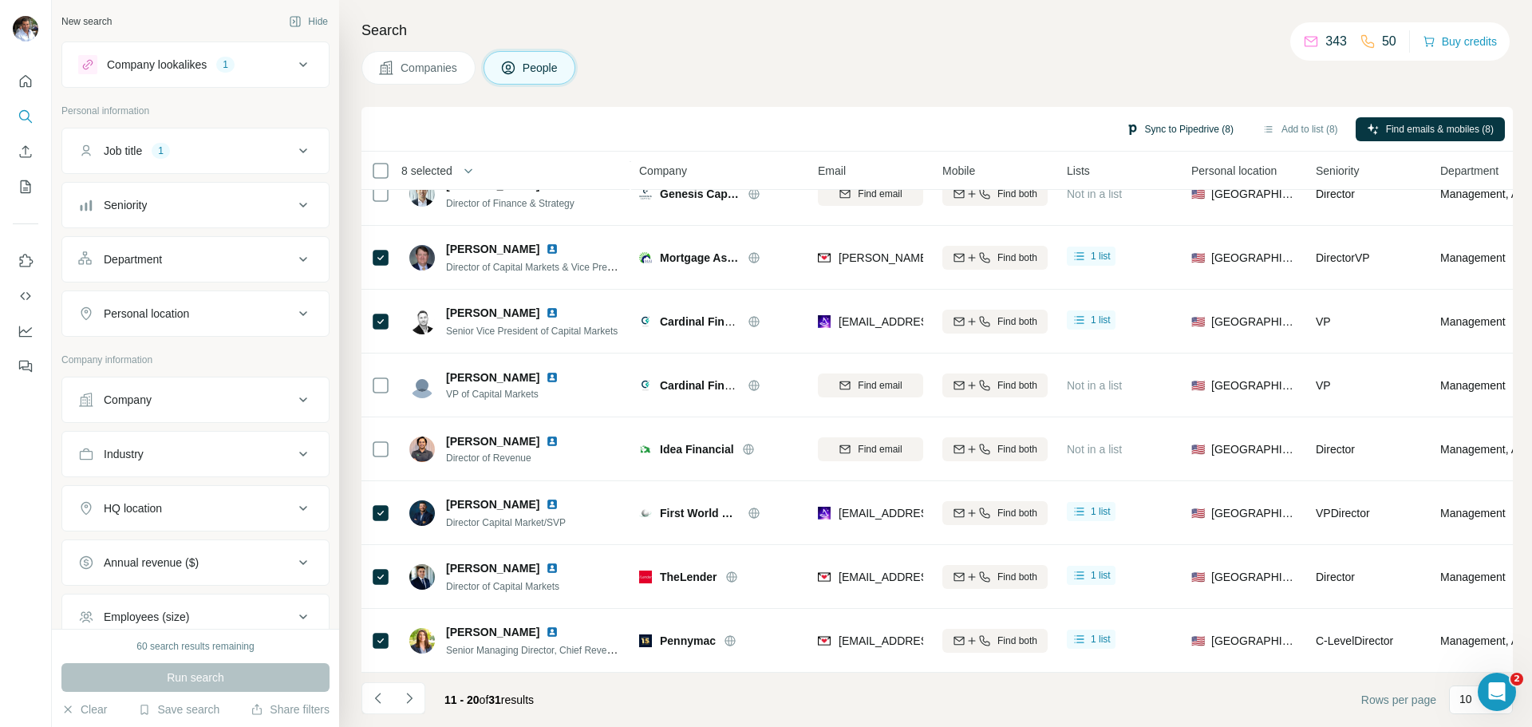
click at [1191, 124] on button "Sync to Pipedrive (8)" at bounding box center [1180, 129] width 130 height 24
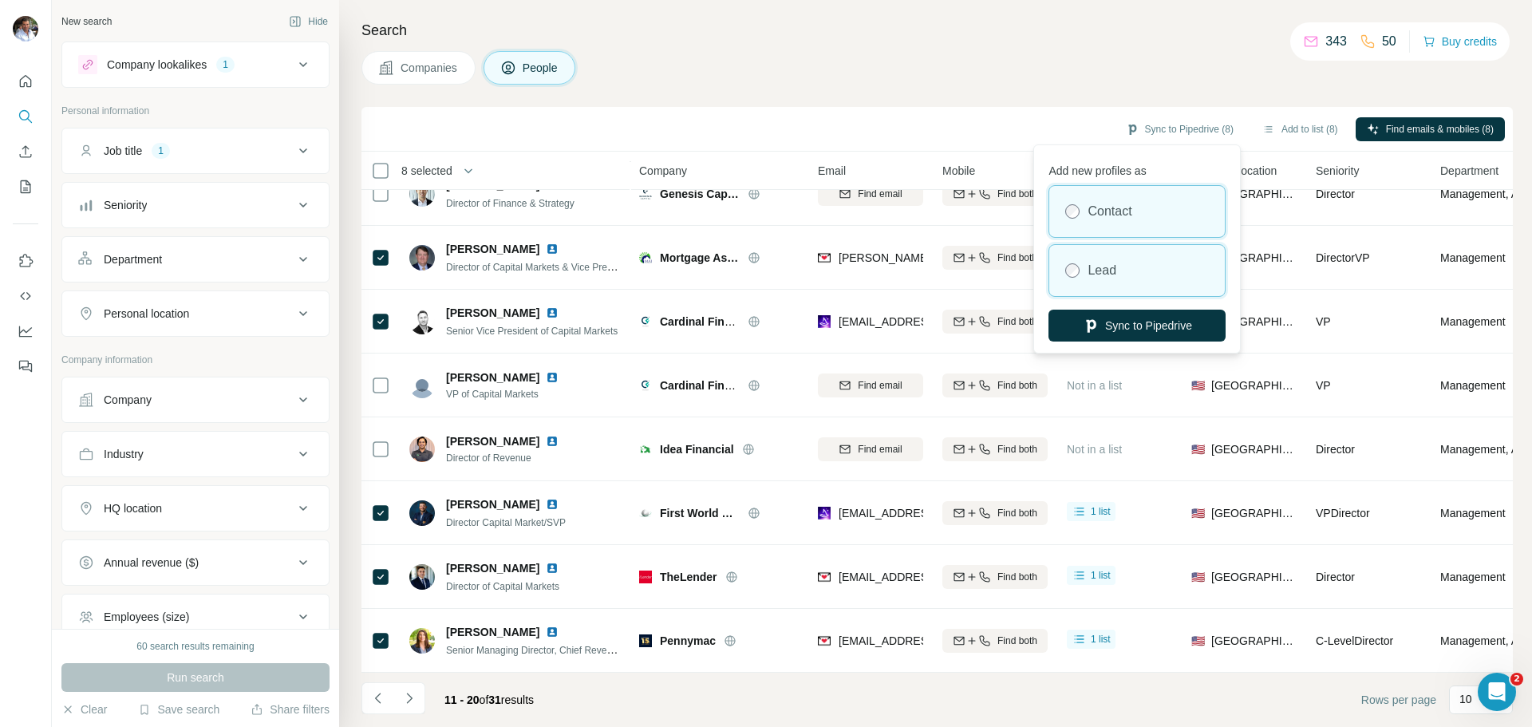
click at [1118, 260] on div "Lead" at bounding box center [1137, 270] width 176 height 51
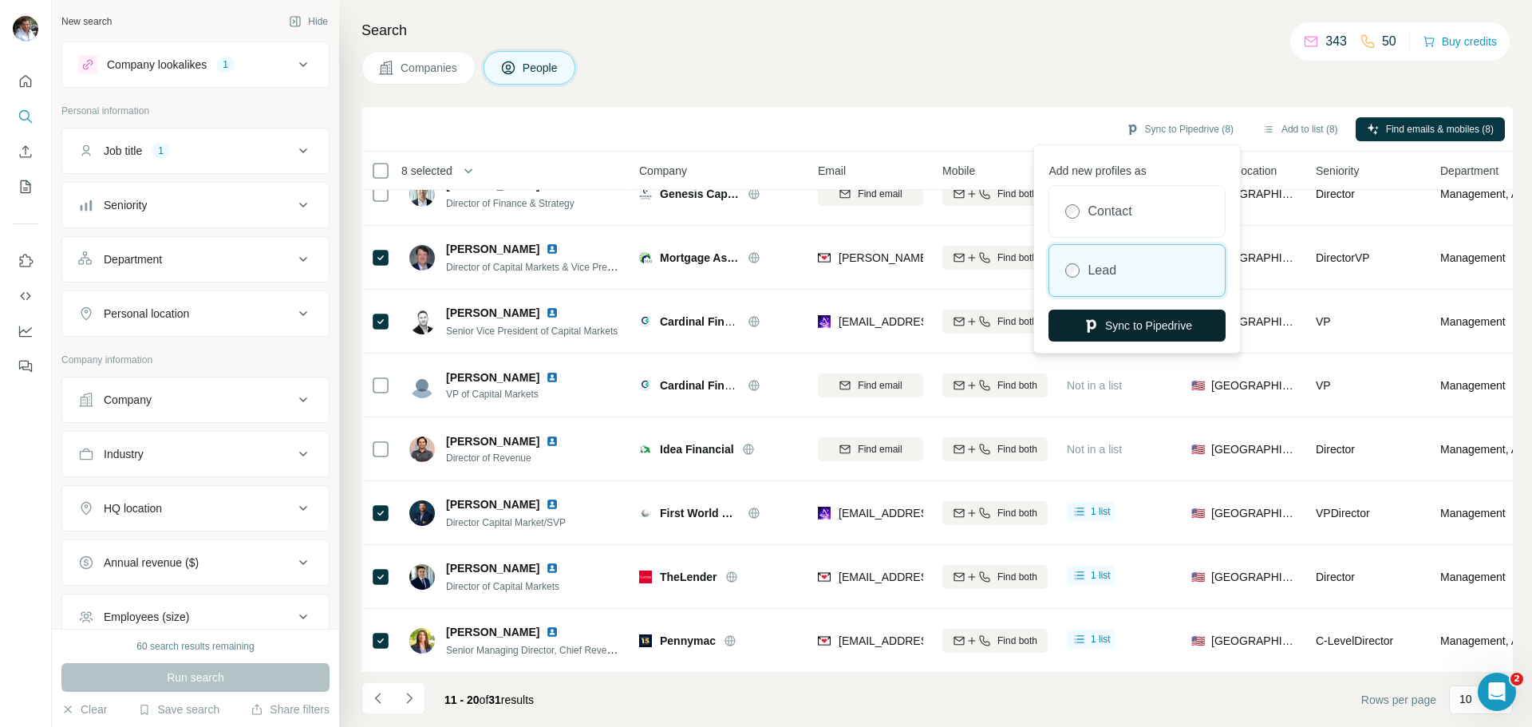
click at [1124, 326] on button "Sync to Pipedrive" at bounding box center [1137, 326] width 177 height 32
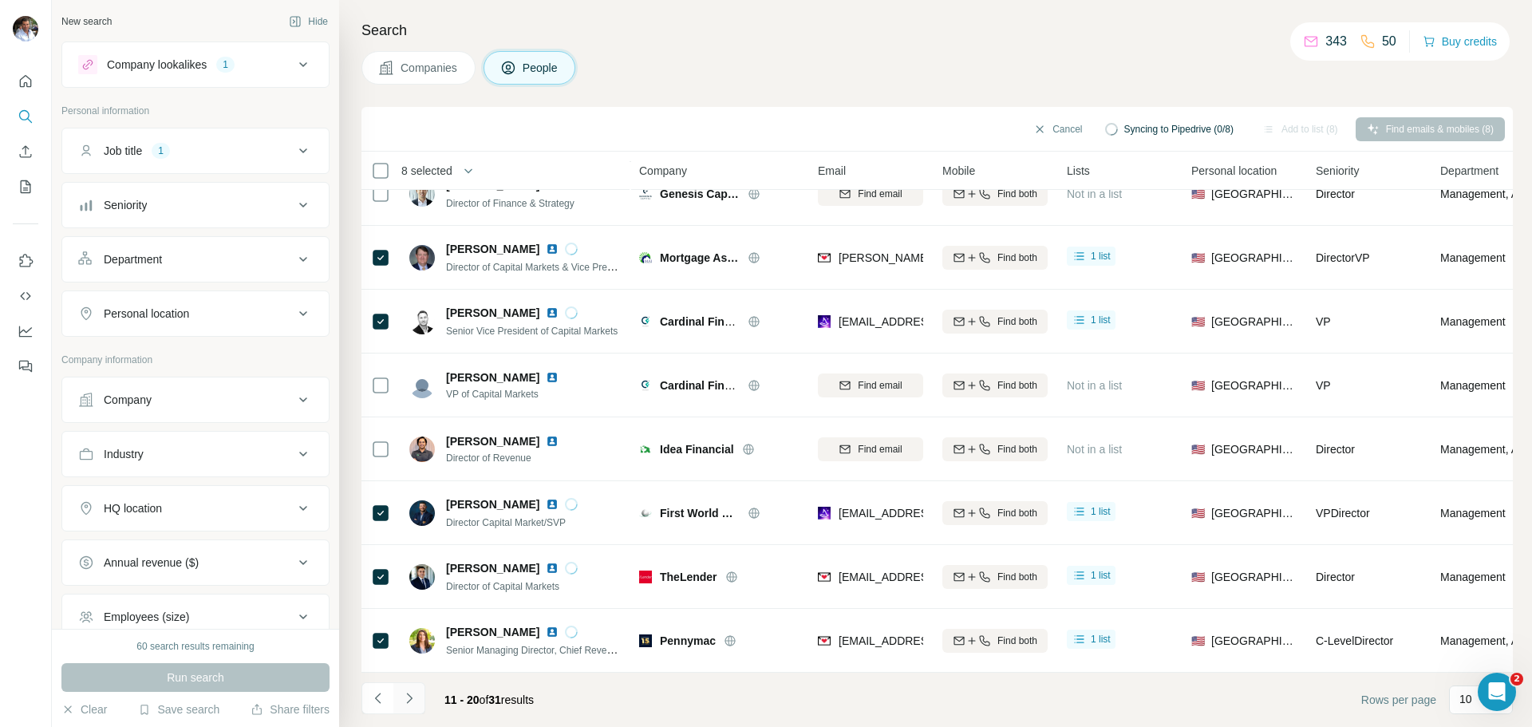
click at [411, 693] on icon "Navigate to next page" at bounding box center [409, 698] width 16 height 16
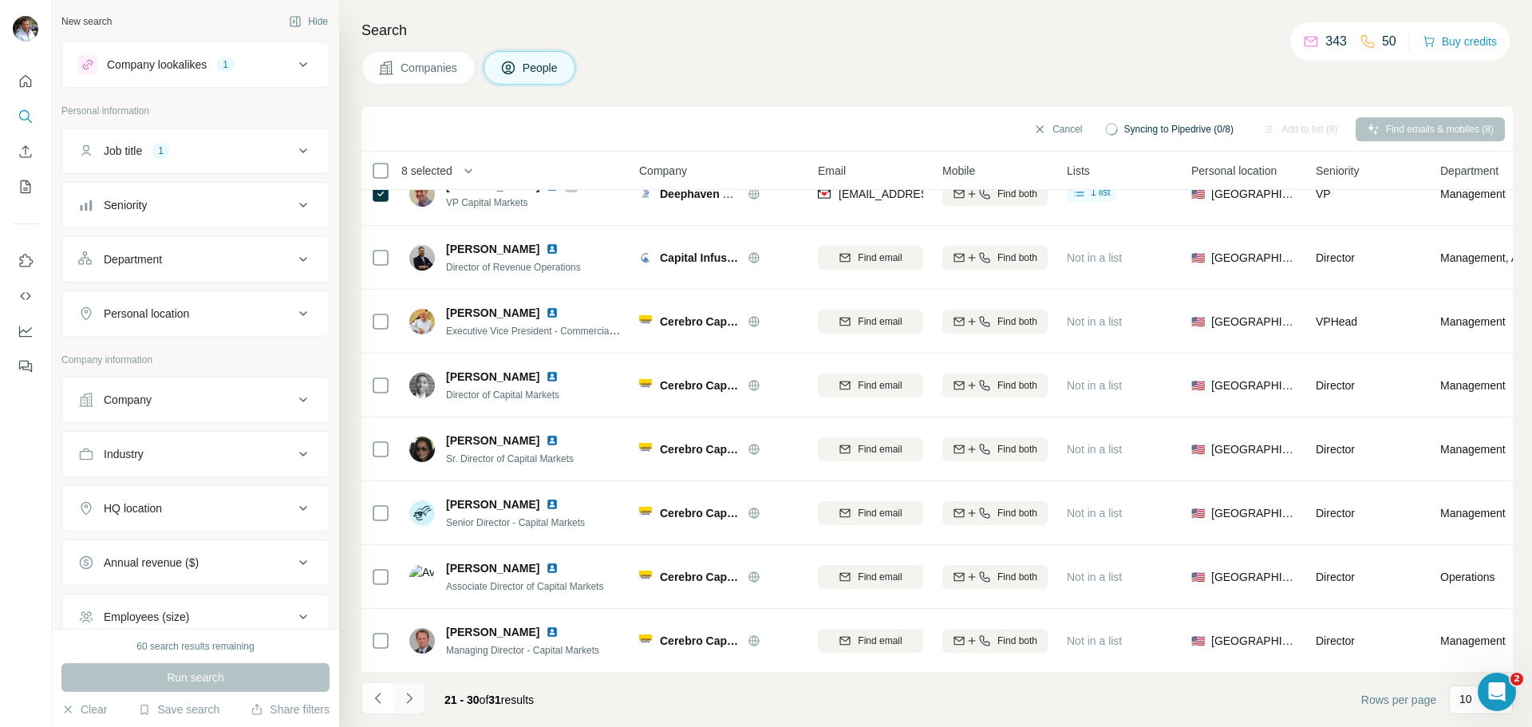
click at [411, 693] on icon "Navigate to next page" at bounding box center [409, 698] width 16 height 16
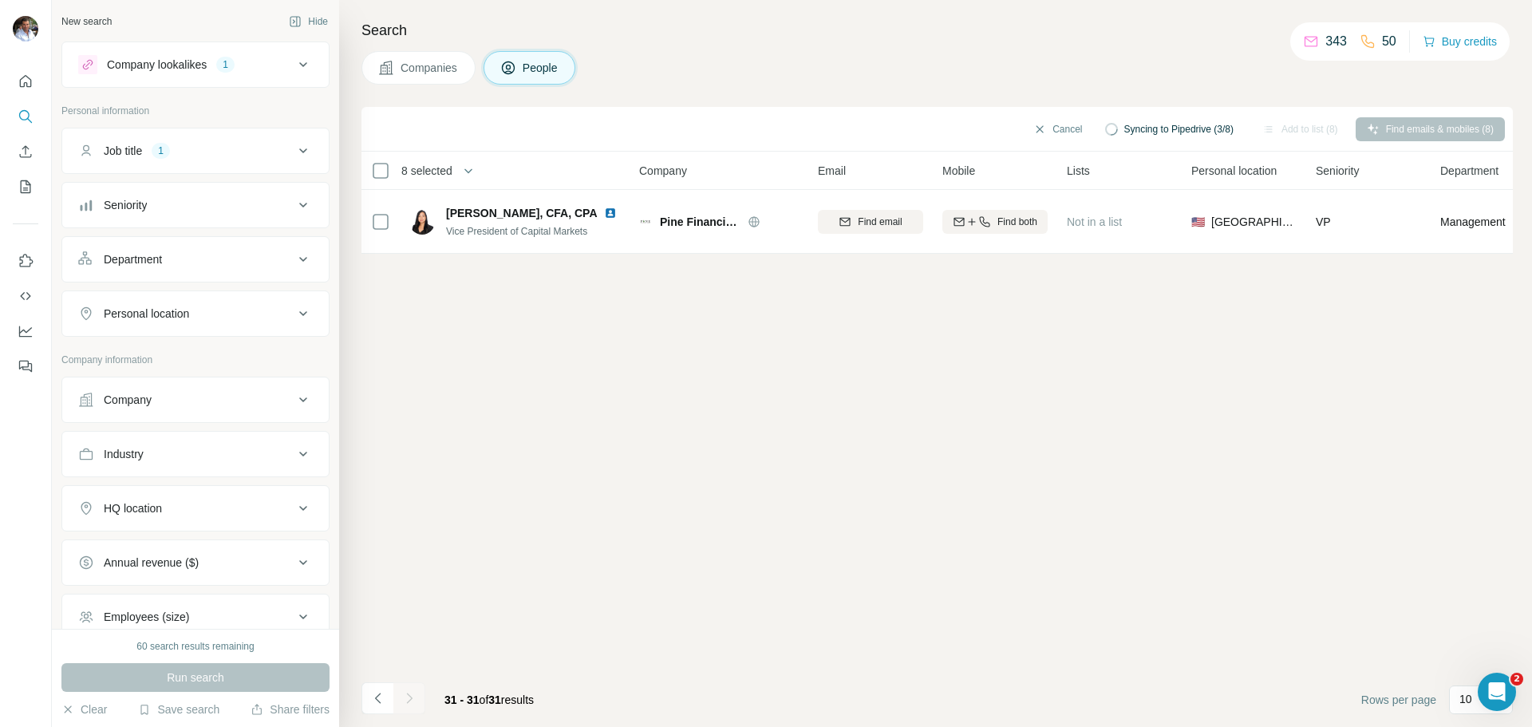
scroll to position [0, 0]
click at [375, 699] on icon "Navigate to previous page" at bounding box center [378, 698] width 16 height 16
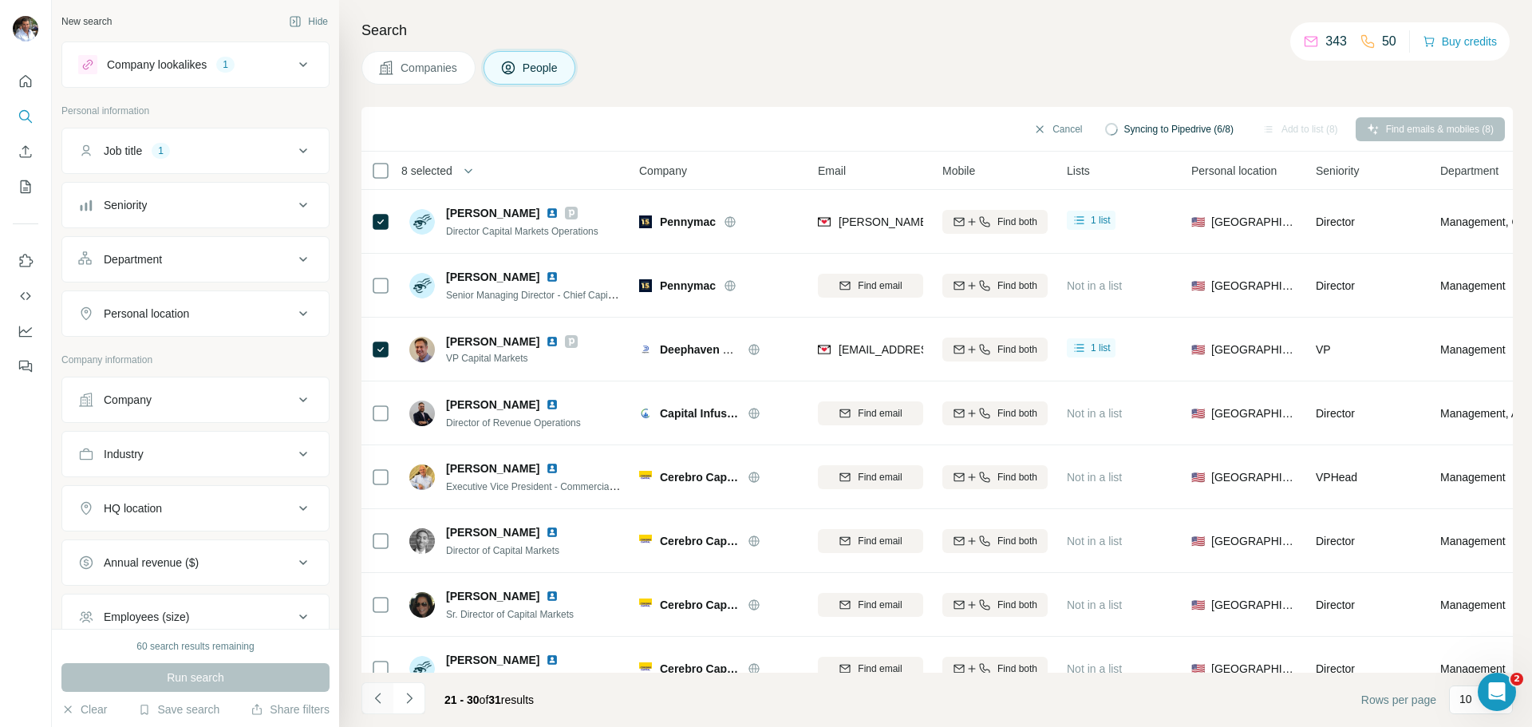
click at [376, 698] on icon "Navigate to previous page" at bounding box center [377, 698] width 6 height 10
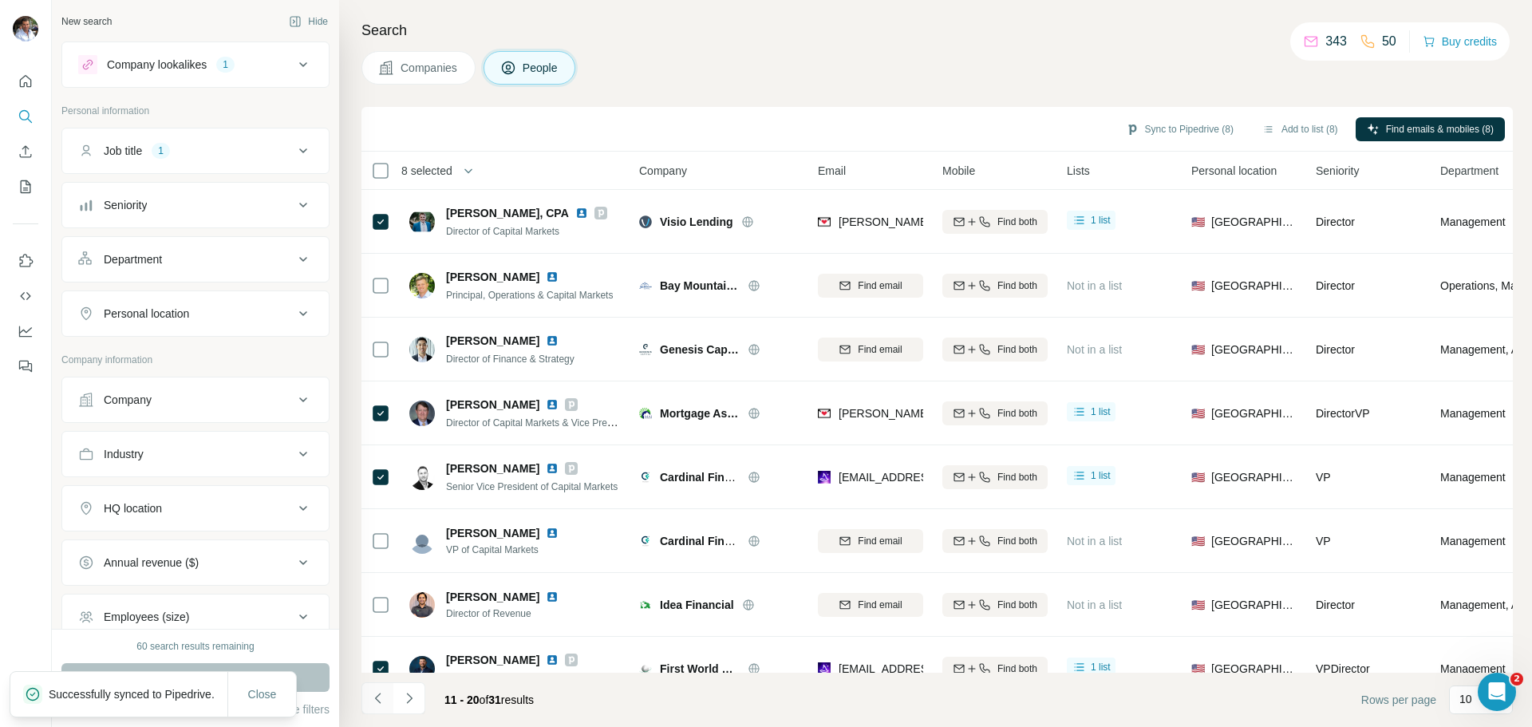
click at [381, 699] on icon "Navigate to previous page" at bounding box center [378, 698] width 16 height 16
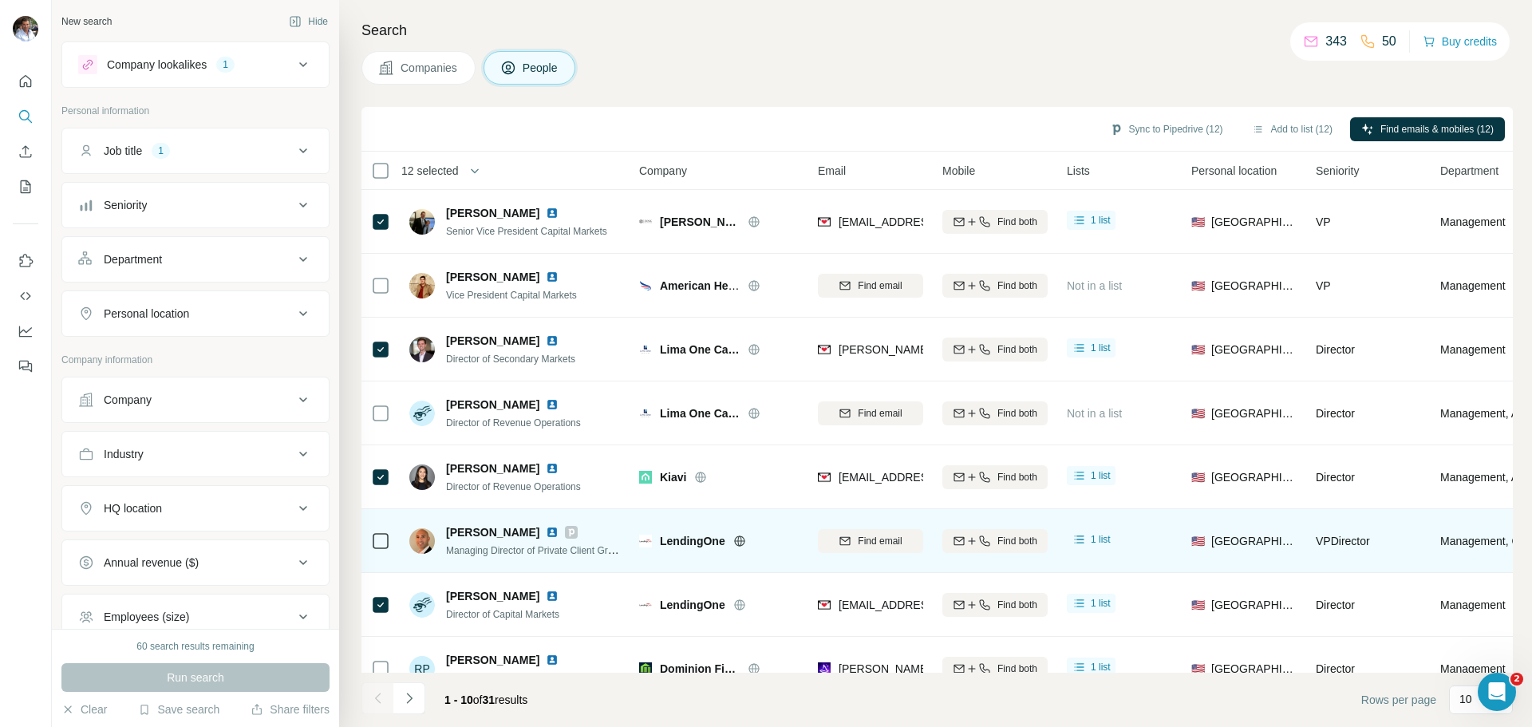
scroll to position [164, 0]
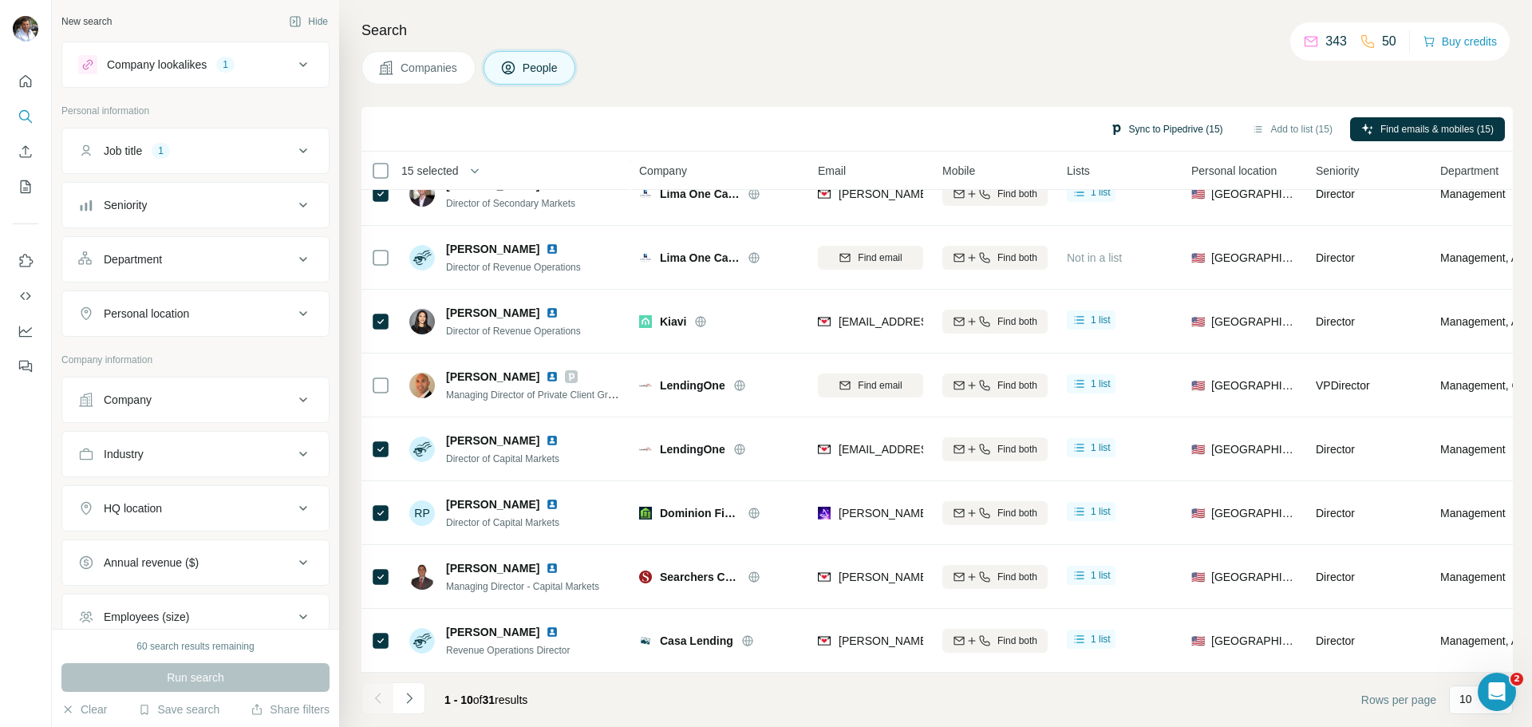
click at [1169, 132] on button "Sync to Pipedrive (15)" at bounding box center [1167, 129] width 136 height 24
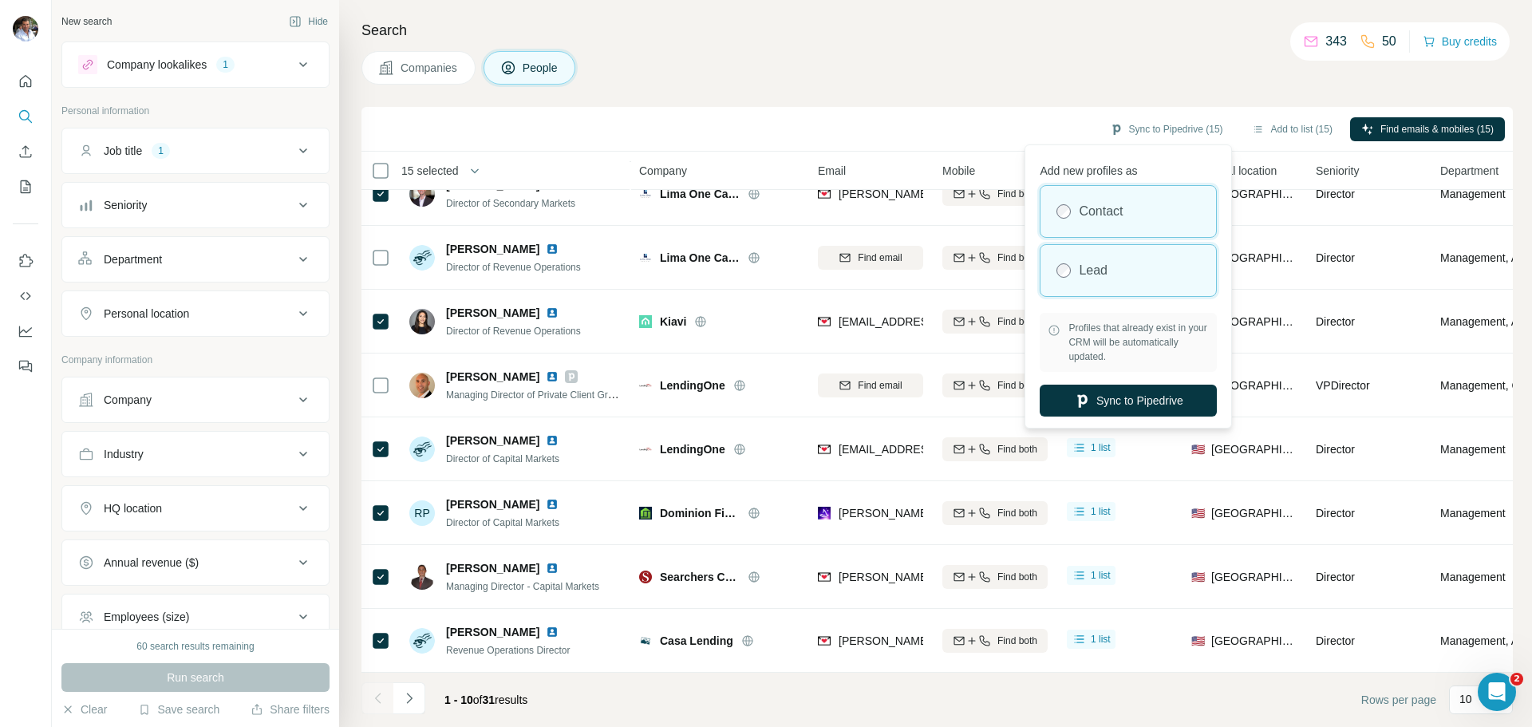
click at [1120, 263] on div "Lead" at bounding box center [1129, 270] width 176 height 51
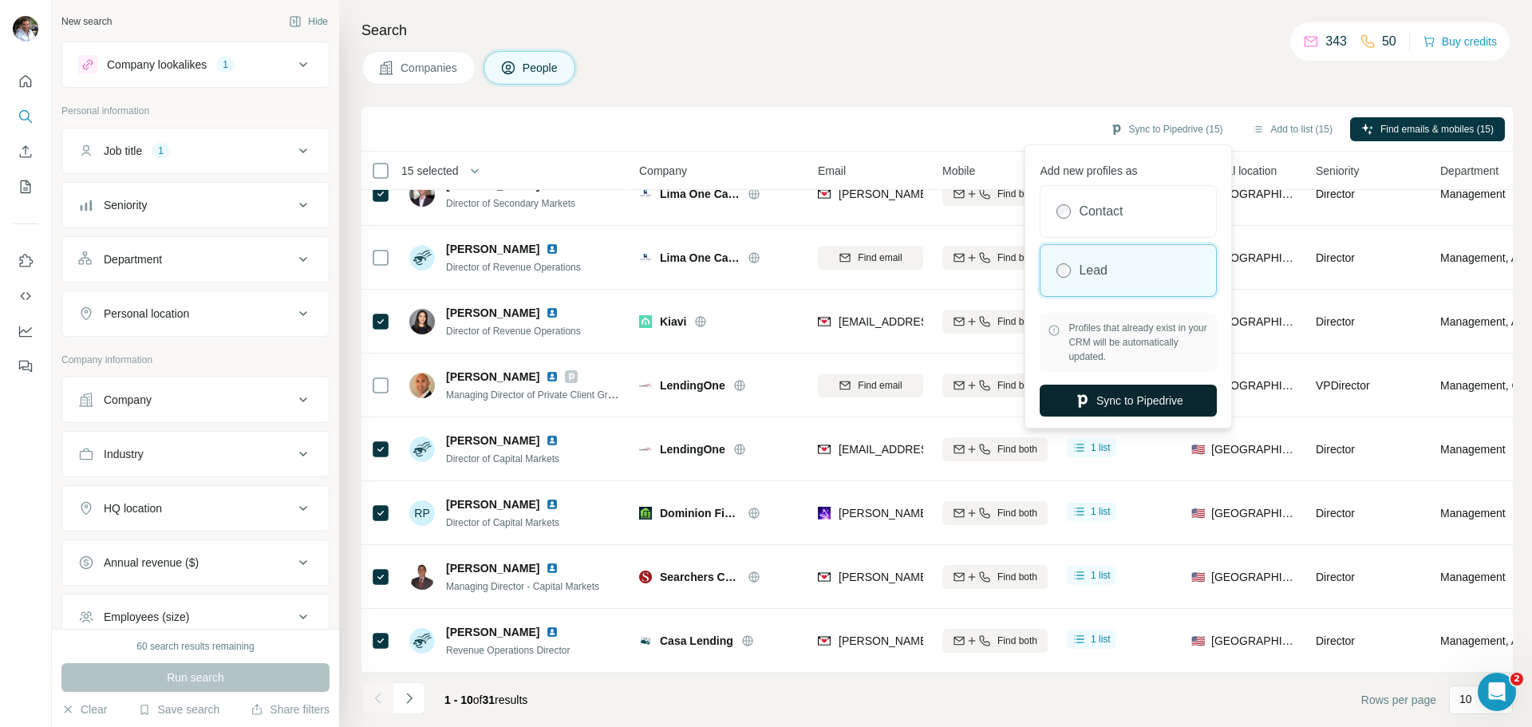
click at [1103, 394] on button "Sync to Pipedrive" at bounding box center [1128, 401] width 177 height 32
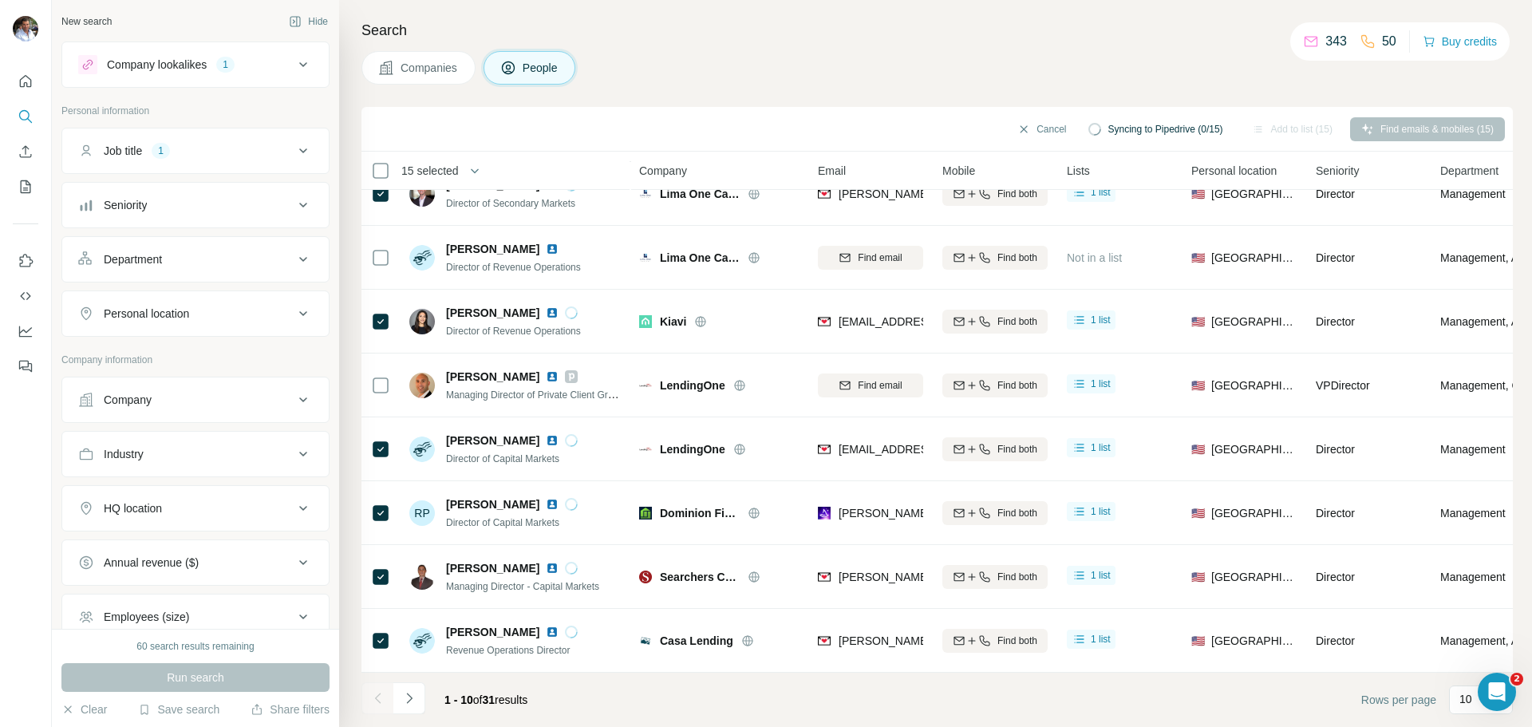
click at [411, 73] on span "Companies" at bounding box center [430, 68] width 58 height 16
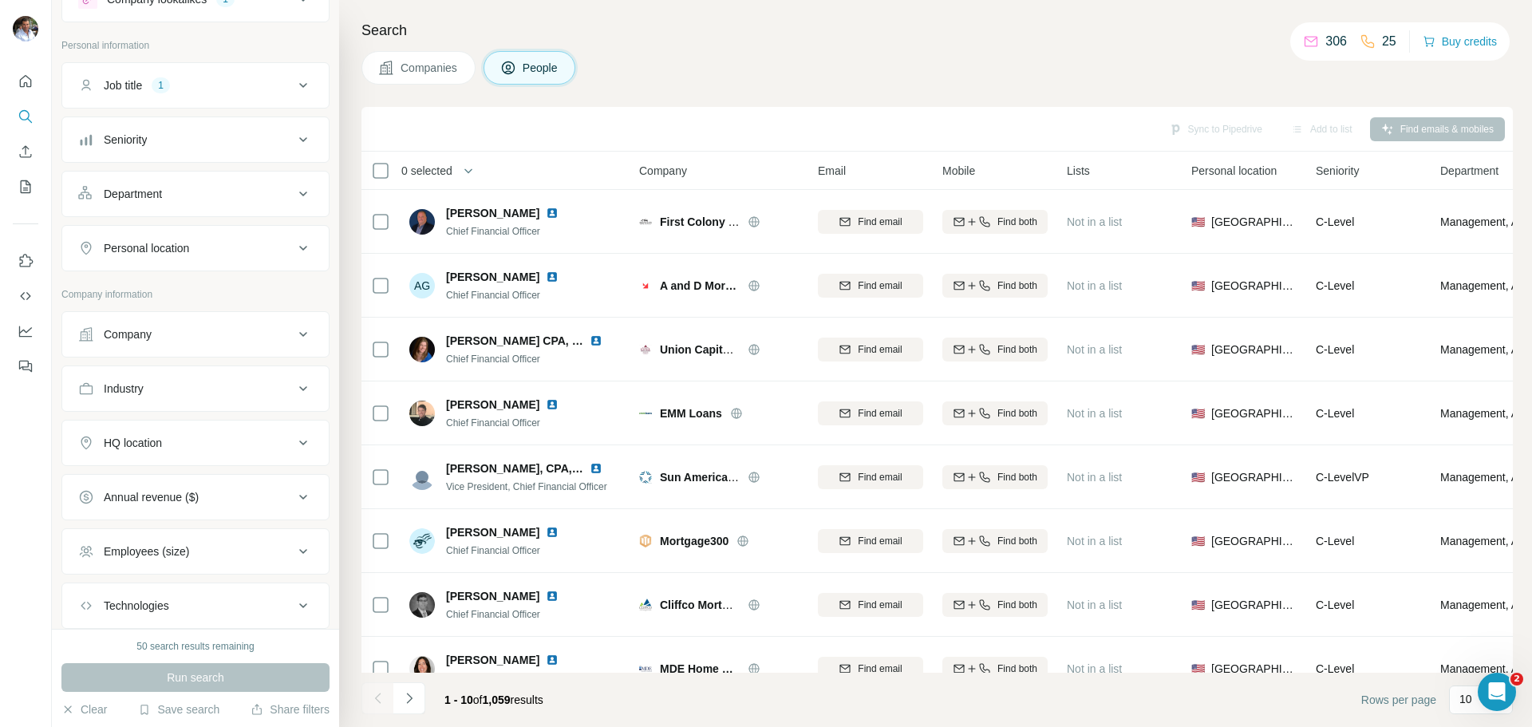
scroll to position [164, 0]
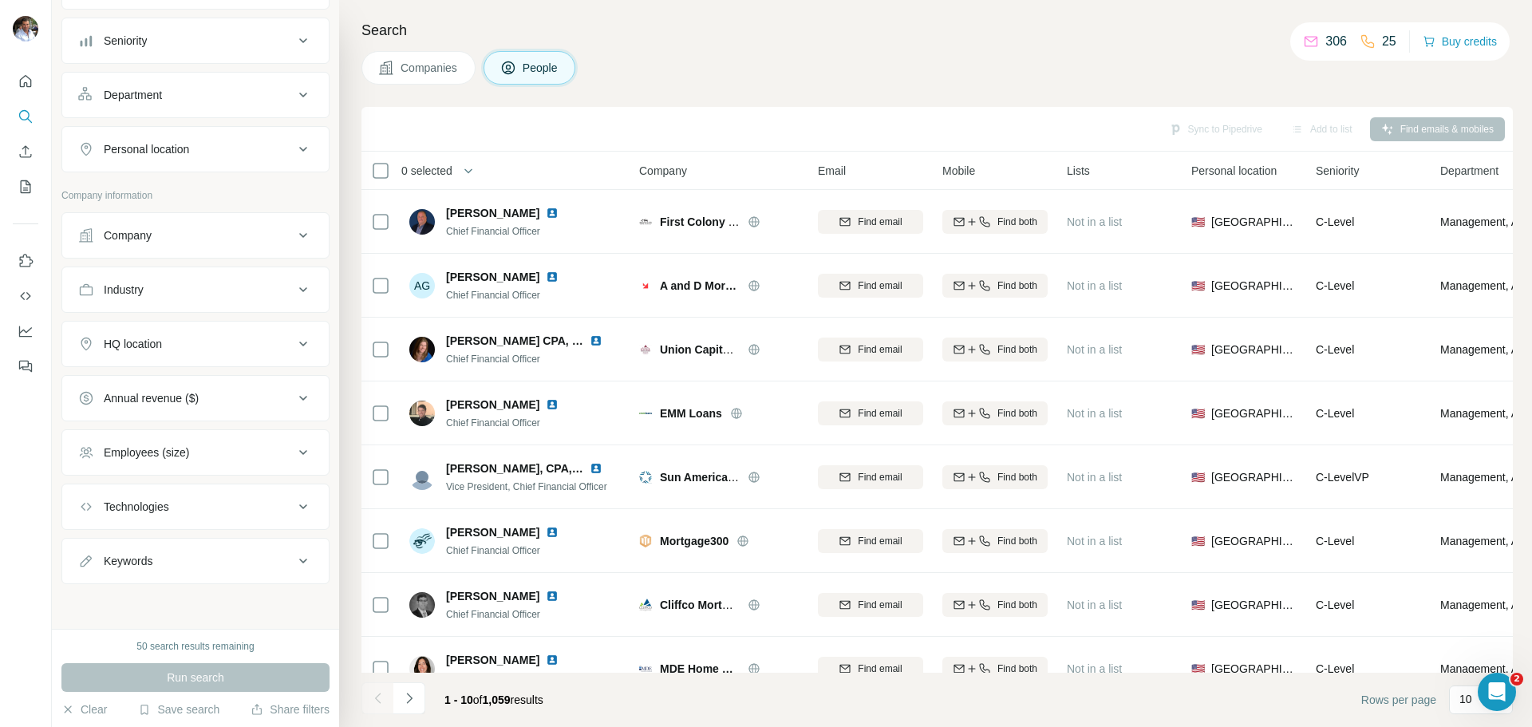
click at [289, 584] on div "New search Hide Company lookalikes 1 Personal information Job title 1 Seniority…" at bounding box center [195, 314] width 287 height 629
click at [217, 559] on div "Keywords" at bounding box center [185, 561] width 215 height 16
click at [180, 599] on input "text" at bounding box center [179, 601] width 203 height 29
type input "**********"
click at [180, 683] on div "Run search" at bounding box center [195, 677] width 268 height 29
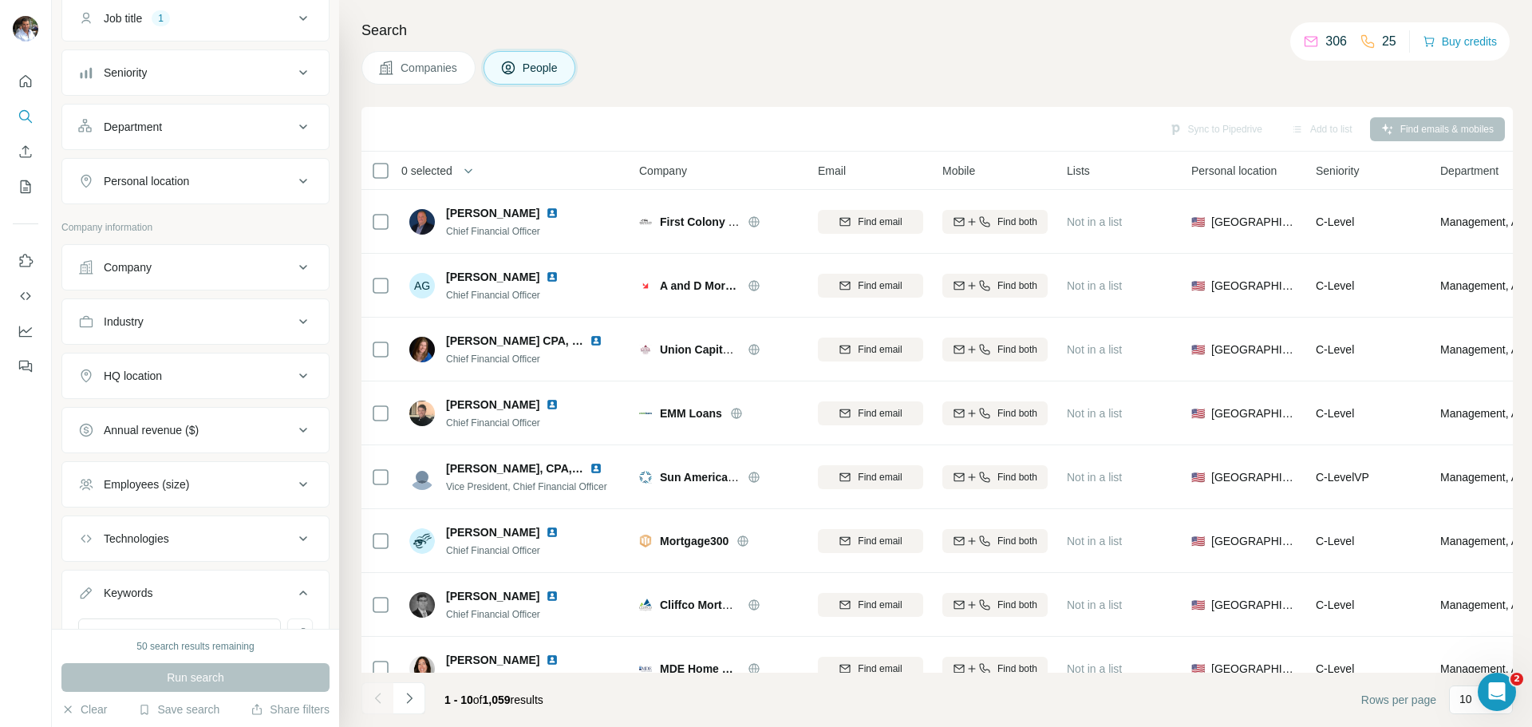
scroll to position [212, 0]
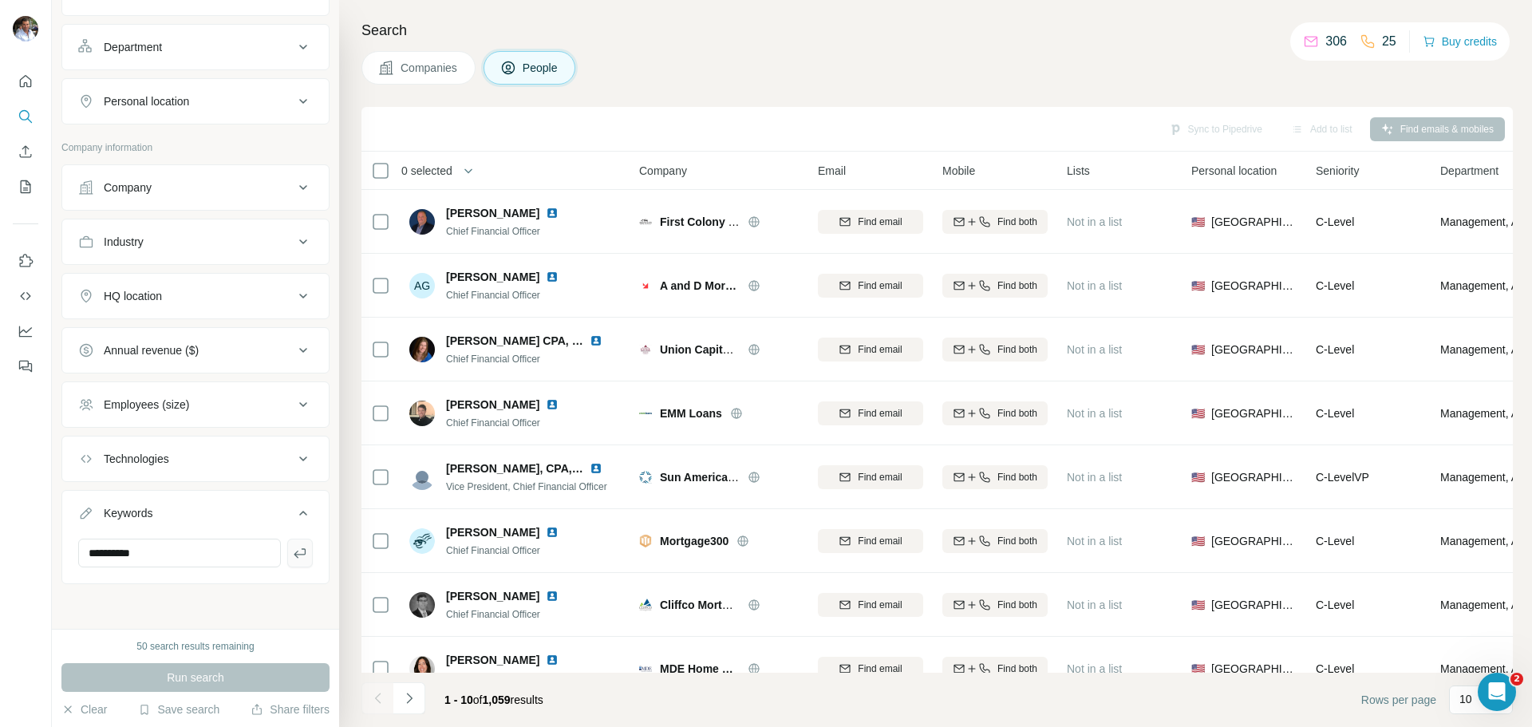
click at [292, 556] on icon "button" at bounding box center [300, 553] width 16 height 16
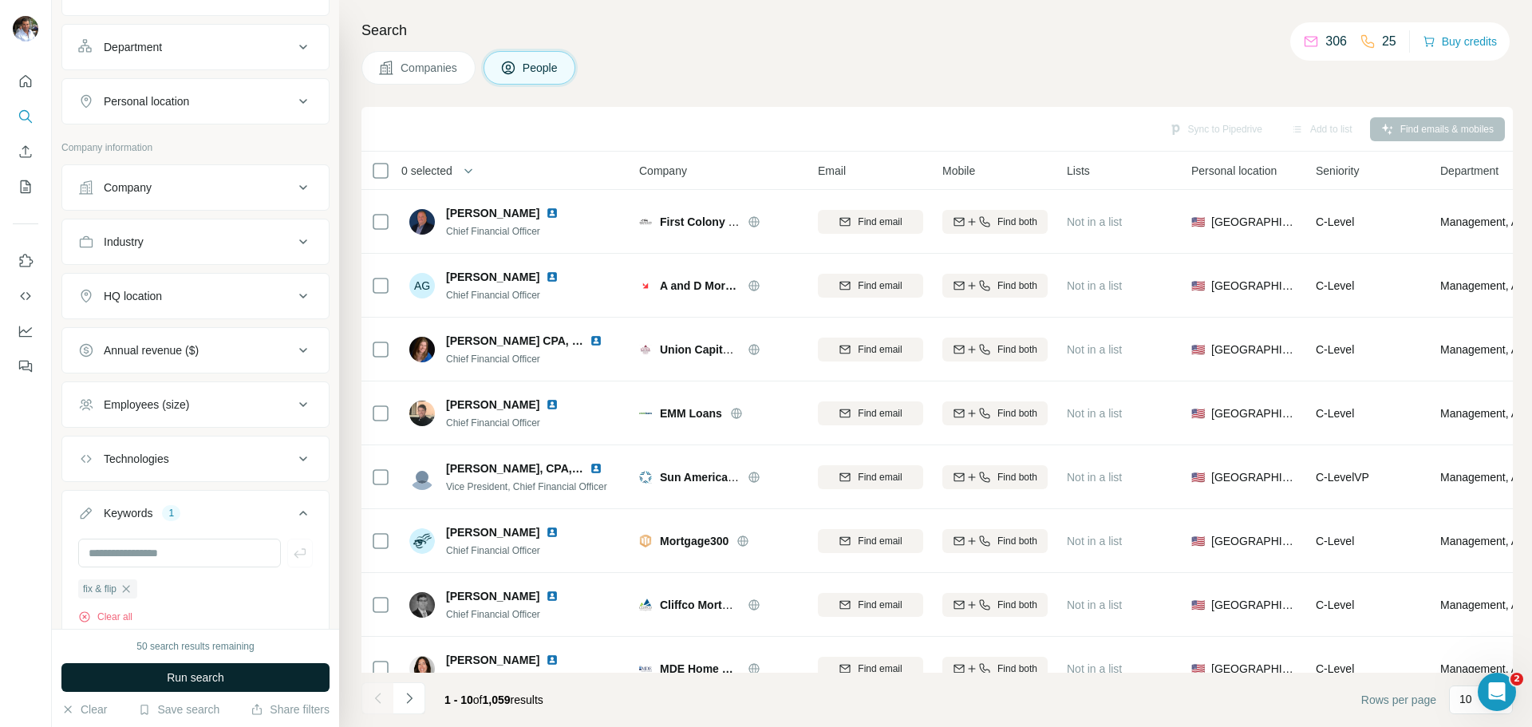
click at [201, 677] on span "Run search" at bounding box center [195, 678] width 57 height 16
